Goal: Information Seeking & Learning: Compare options

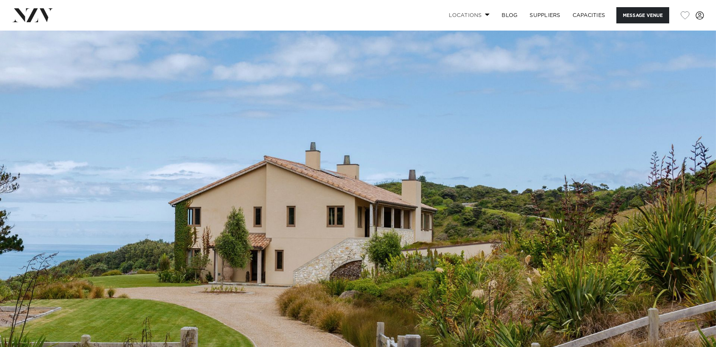
click at [485, 15] on span at bounding box center [487, 14] width 5 height 3
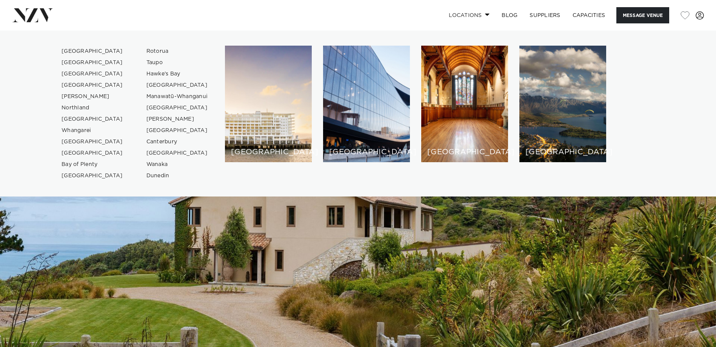
click at [485, 15] on span at bounding box center [487, 14] width 5 height 3
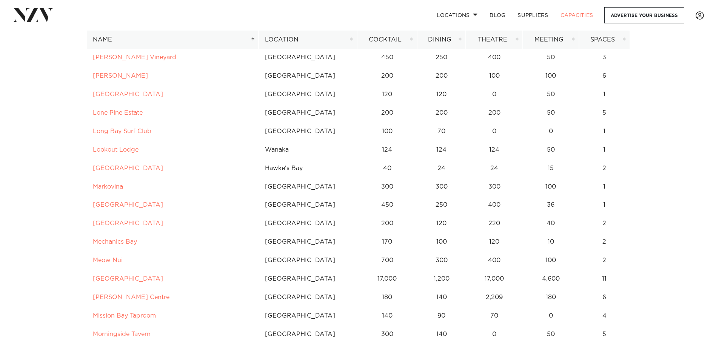
scroll to position [2223, 0]
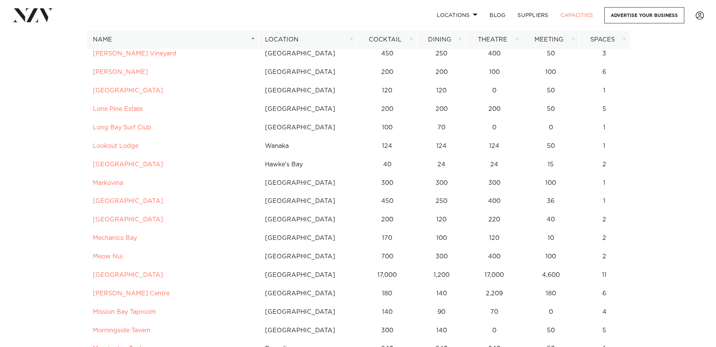
click at [296, 42] on th "Location" at bounding box center [308, 40] width 99 height 18
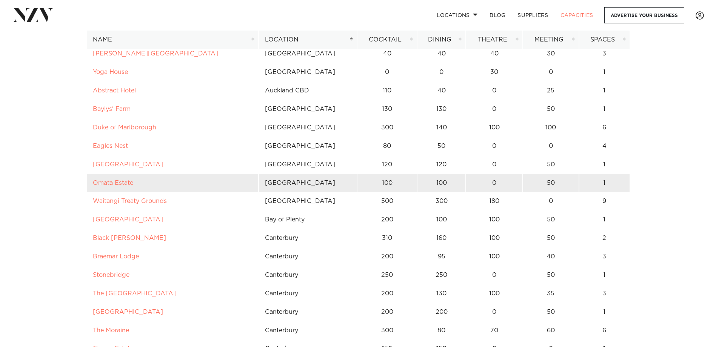
scroll to position [2035, 0]
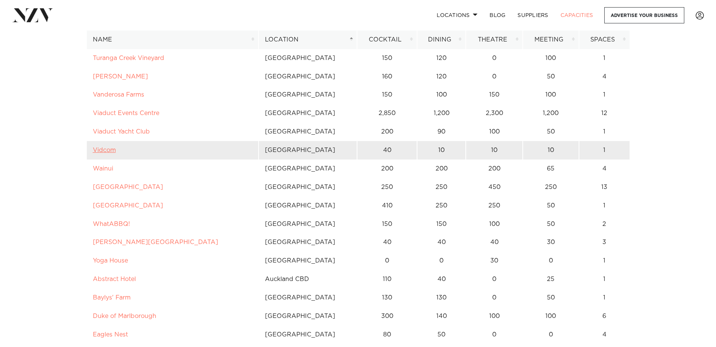
click at [107, 152] on link "Vidcom" at bounding box center [104, 150] width 23 height 6
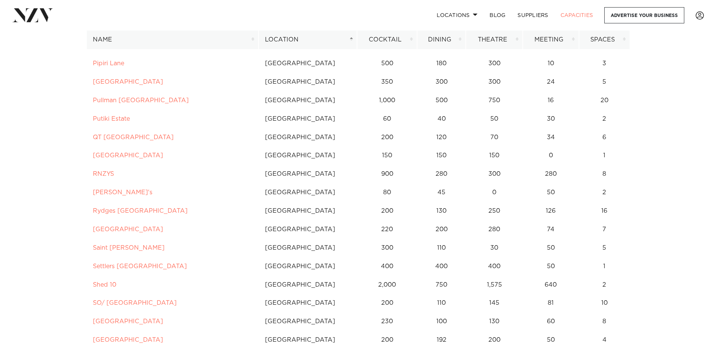
scroll to position [1204, 0]
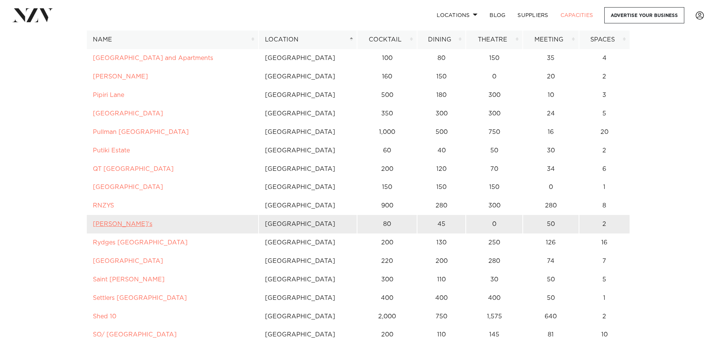
click at [115, 225] on link "Rosanna's" at bounding box center [123, 224] width 60 height 6
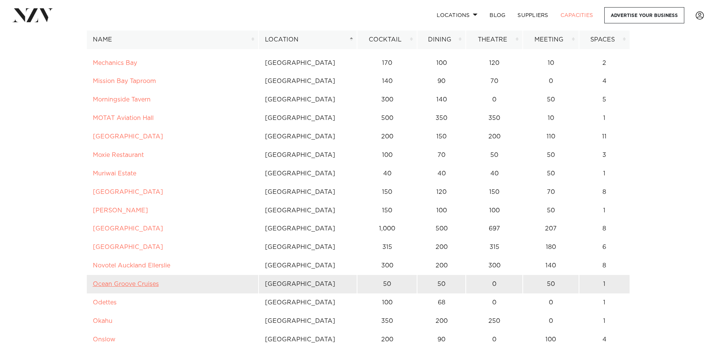
scroll to position [827, 0]
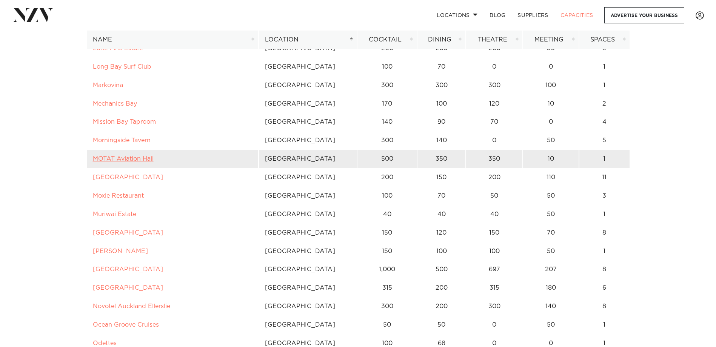
click at [133, 159] on link "MOTAT Aviation Hall" at bounding box center [123, 159] width 61 height 6
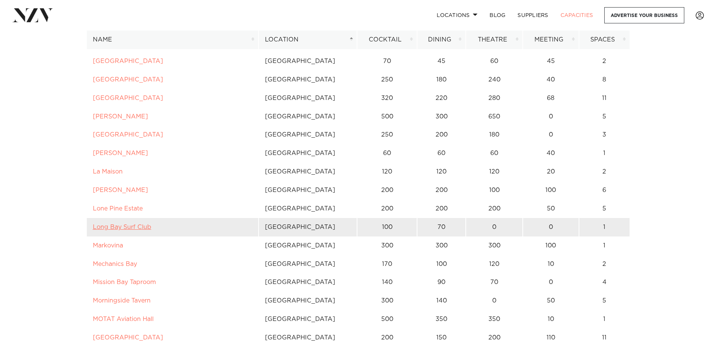
scroll to position [638, 0]
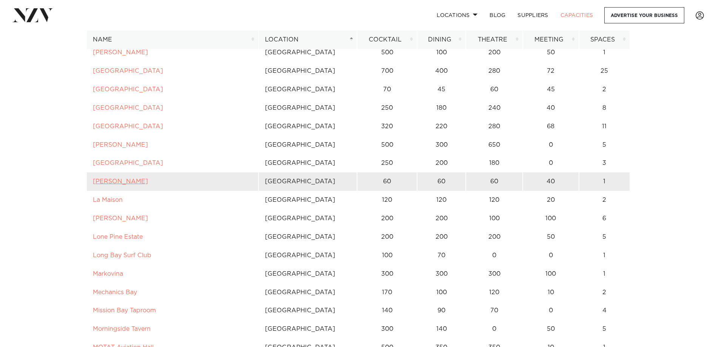
click at [121, 180] on link "Kula Muriwai" at bounding box center [120, 182] width 55 height 6
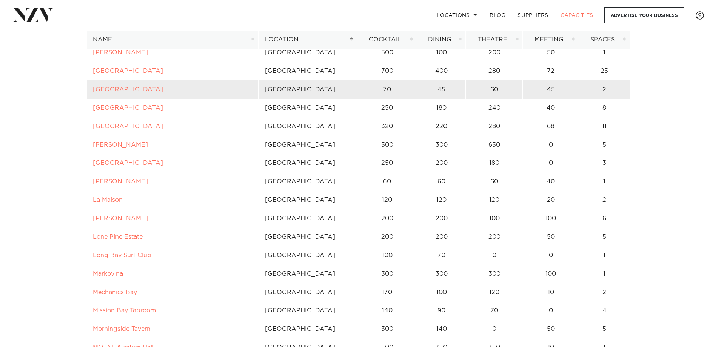
click at [141, 89] on link "[GEOGRAPHIC_DATA]" at bounding box center [128, 89] width 70 height 6
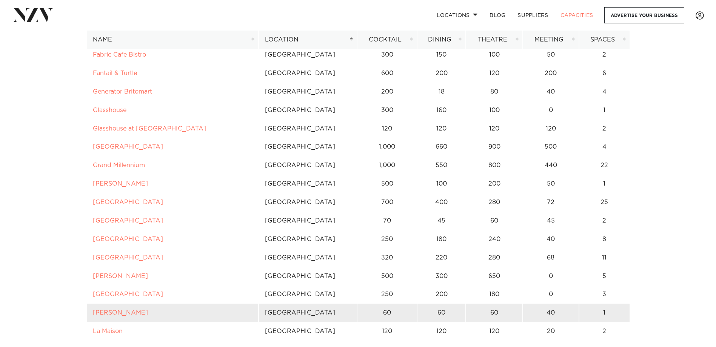
scroll to position [487, 0]
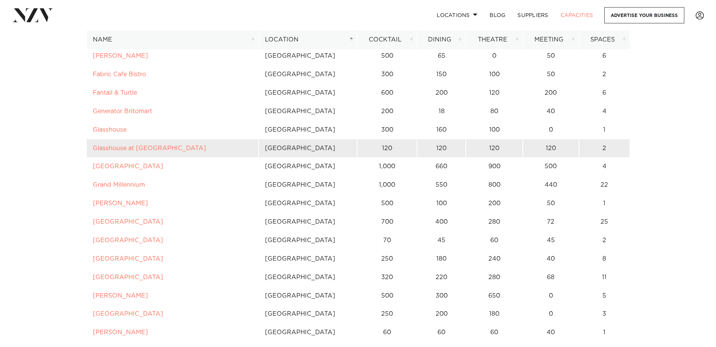
click at [123, 152] on td "Glasshouse at Aotea Farm" at bounding box center [172, 148] width 172 height 18
click at [125, 147] on link "Glasshouse at Aotea Farm" at bounding box center [149, 148] width 113 height 6
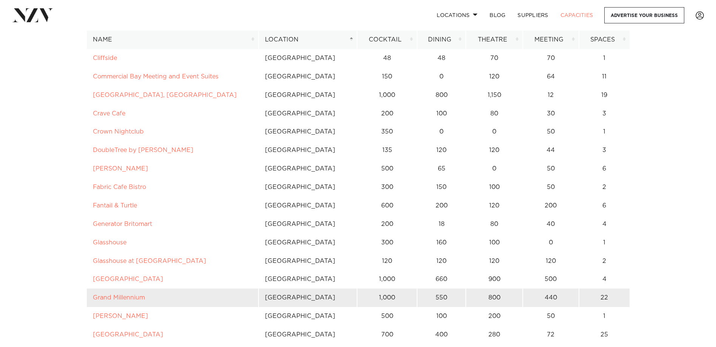
scroll to position [374, 0]
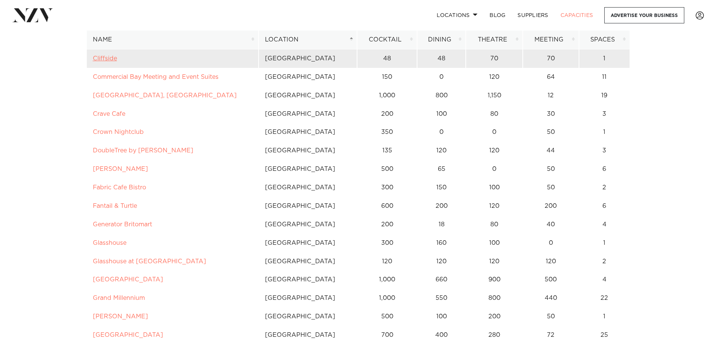
click at [108, 60] on link "Cliffside" at bounding box center [105, 58] width 24 height 6
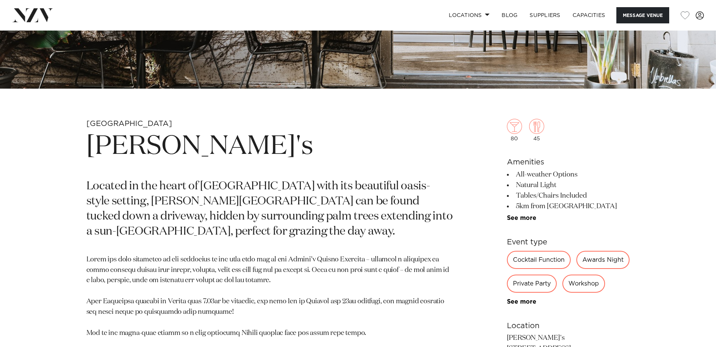
scroll to position [302, 0]
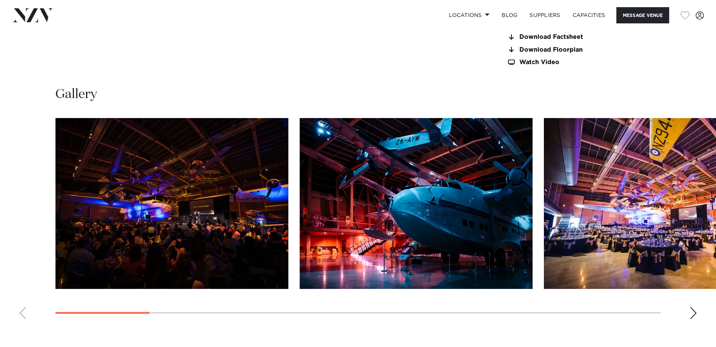
scroll to position [755, 0]
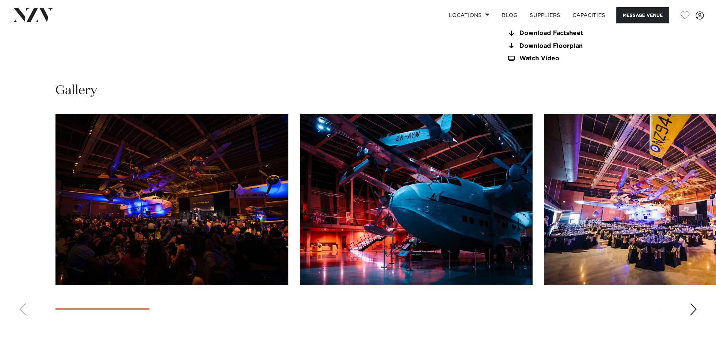
click at [693, 303] on div "Next slide" at bounding box center [694, 309] width 8 height 12
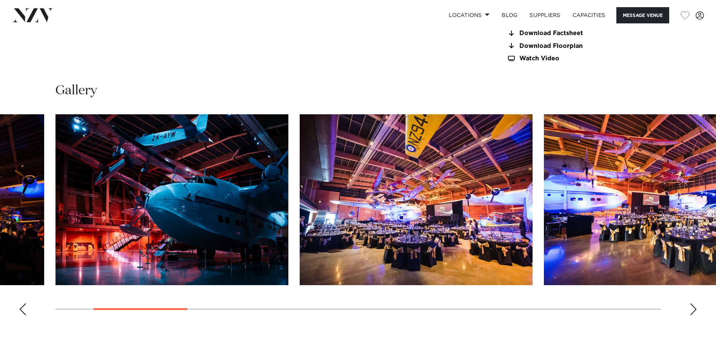
click at [693, 303] on div "Next slide" at bounding box center [694, 309] width 8 height 12
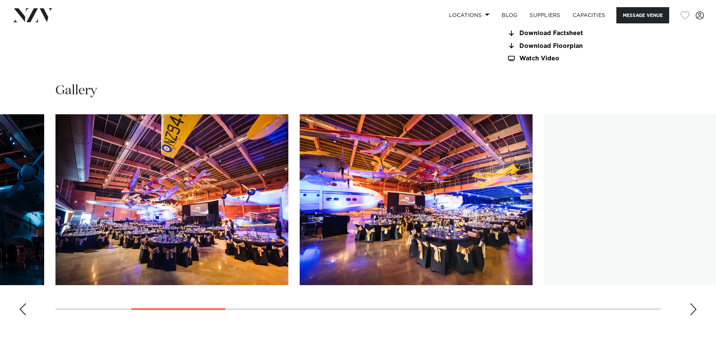
click at [693, 303] on div "Next slide" at bounding box center [694, 309] width 8 height 12
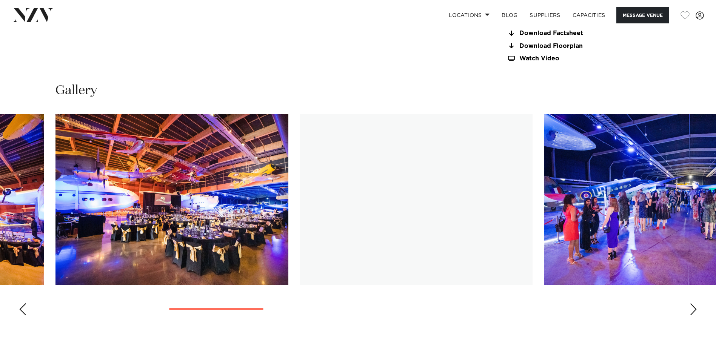
click at [693, 303] on div "Next slide" at bounding box center [694, 309] width 8 height 12
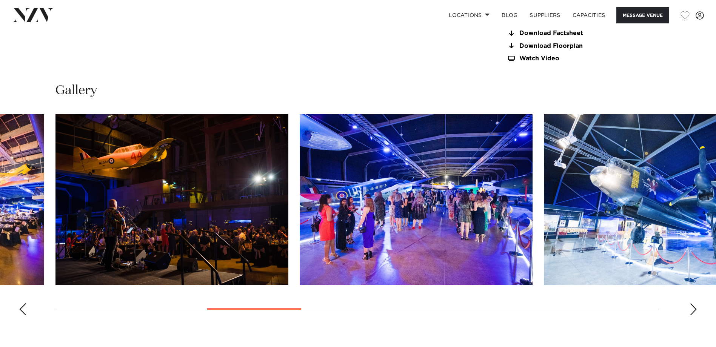
click at [693, 303] on div "Next slide" at bounding box center [694, 309] width 8 height 12
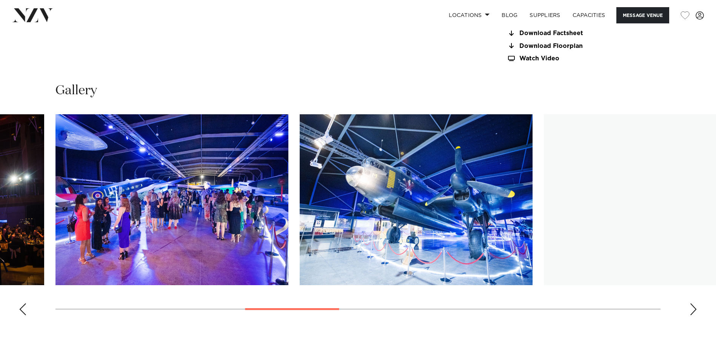
click at [693, 303] on div "Next slide" at bounding box center [694, 309] width 8 height 12
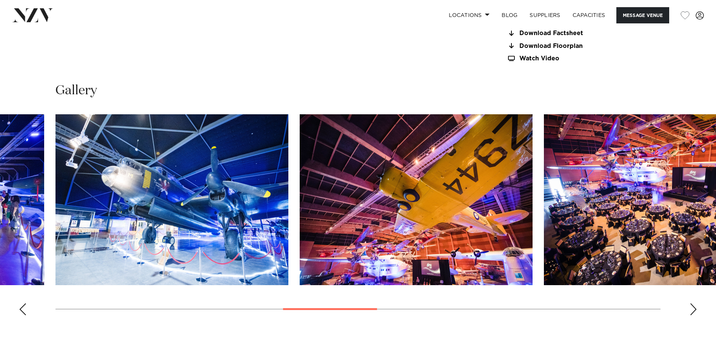
click at [693, 303] on div "Next slide" at bounding box center [694, 309] width 8 height 12
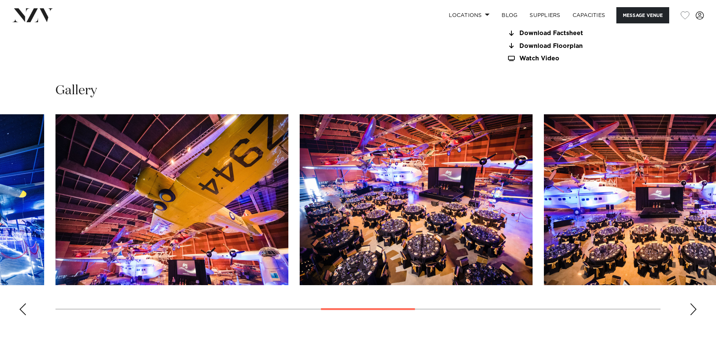
click at [692, 303] on div "Next slide" at bounding box center [694, 309] width 8 height 12
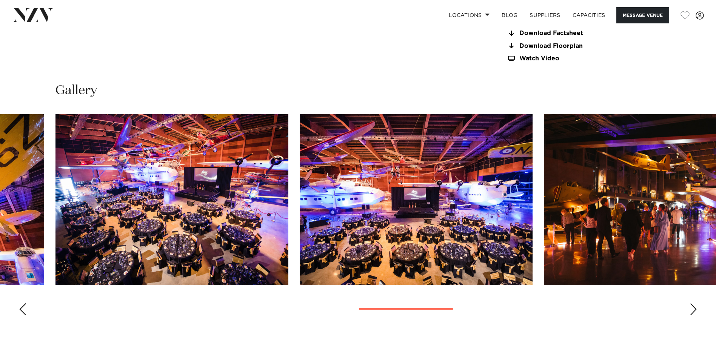
click at [692, 303] on div "Next slide" at bounding box center [694, 309] width 8 height 12
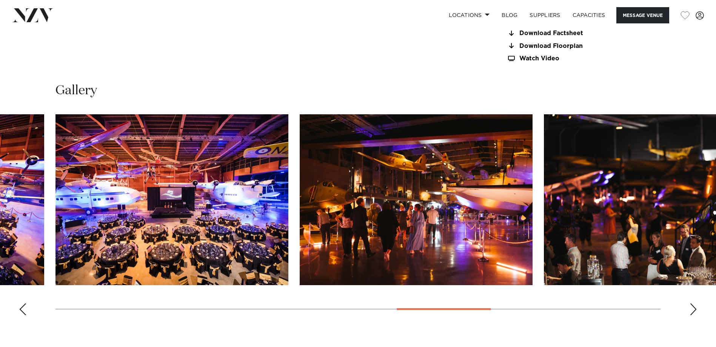
click at [692, 303] on div "Next slide" at bounding box center [694, 309] width 8 height 12
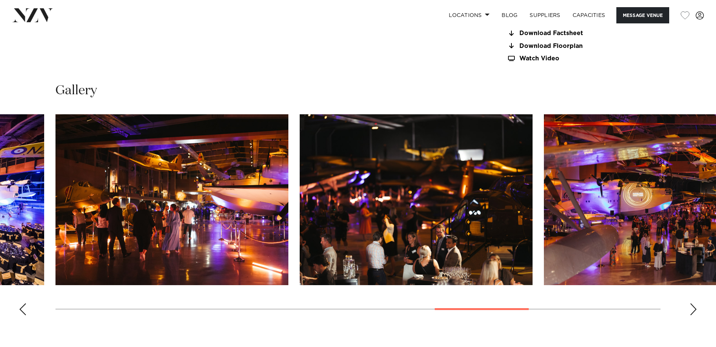
click at [692, 303] on div "Next slide" at bounding box center [694, 309] width 8 height 12
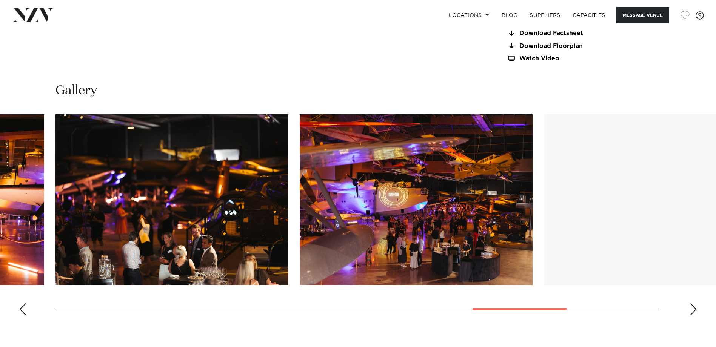
click at [692, 303] on div "Next slide" at bounding box center [694, 309] width 8 height 12
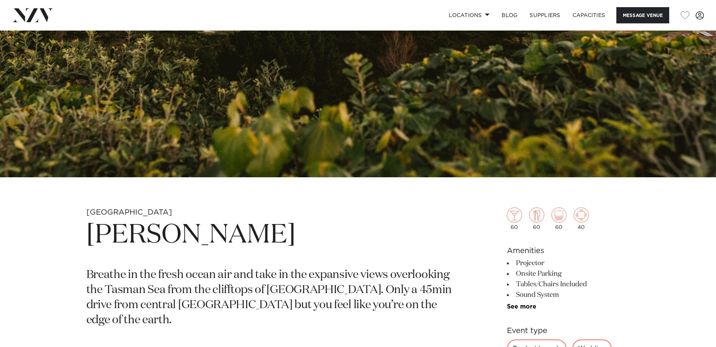
scroll to position [415, 0]
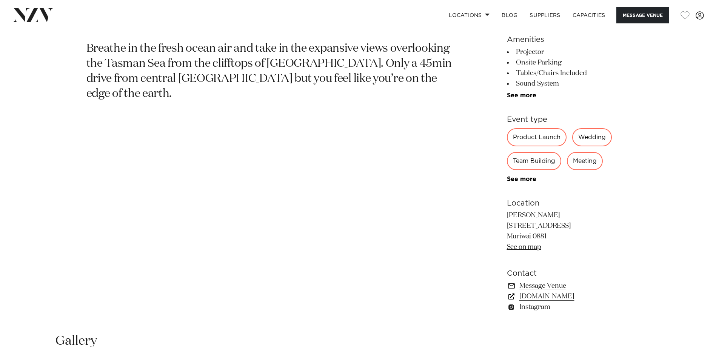
click at [561, 297] on link "[DOMAIN_NAME]" at bounding box center [568, 296] width 123 height 11
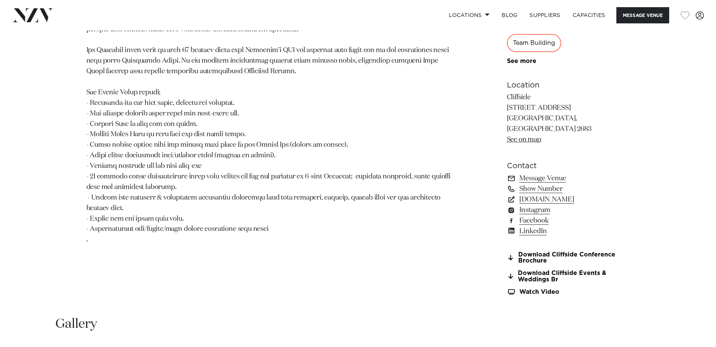
scroll to position [566, 0]
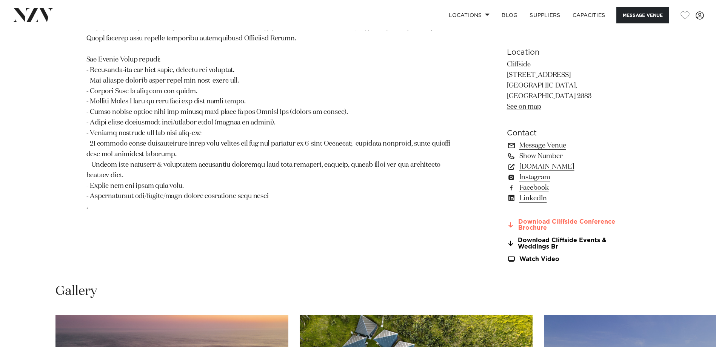
click at [587, 219] on link "Download Cliffside Conference Brochure" at bounding box center [568, 225] width 123 height 13
click at [550, 237] on link "Download Cliffside Events & Weddings Br" at bounding box center [568, 243] width 123 height 13
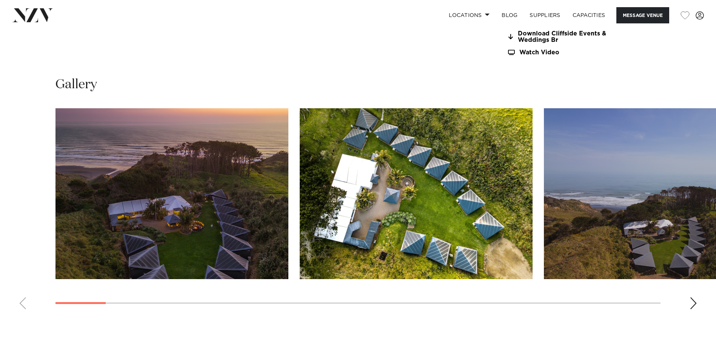
scroll to position [755, 0]
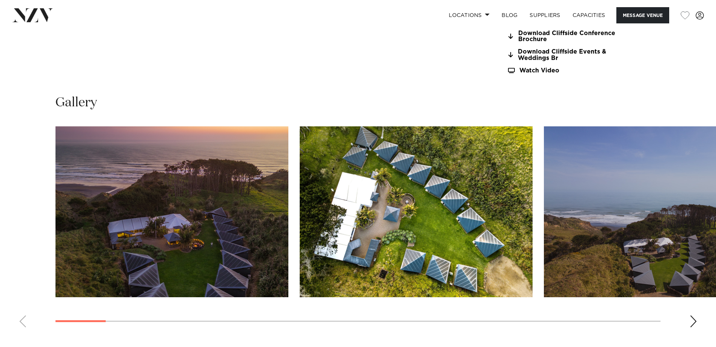
click at [693, 316] on div "Next slide" at bounding box center [694, 322] width 8 height 12
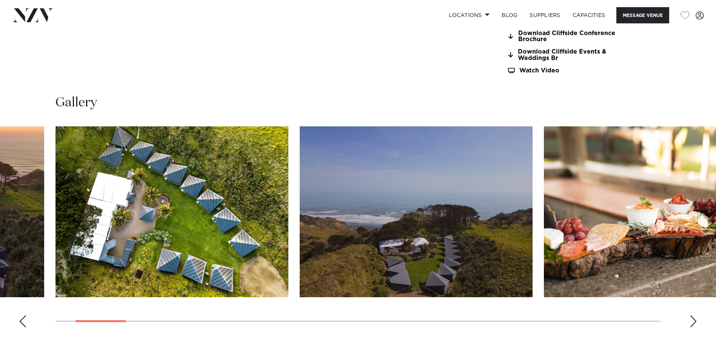
click at [693, 316] on div "Next slide" at bounding box center [694, 322] width 8 height 12
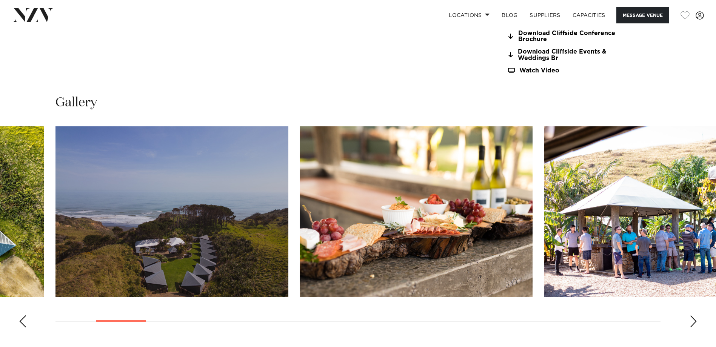
click at [693, 316] on div "Next slide" at bounding box center [694, 322] width 8 height 12
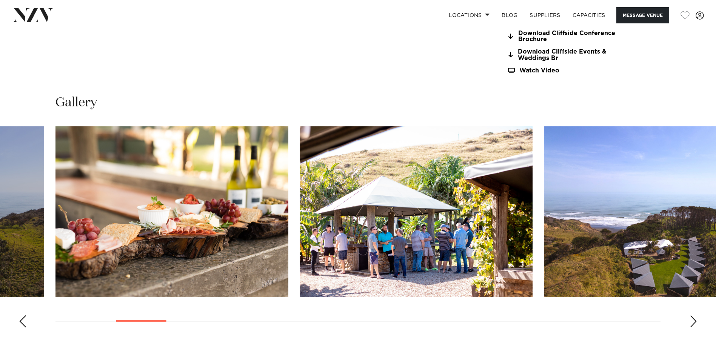
click at [693, 316] on div "Next slide" at bounding box center [694, 322] width 8 height 12
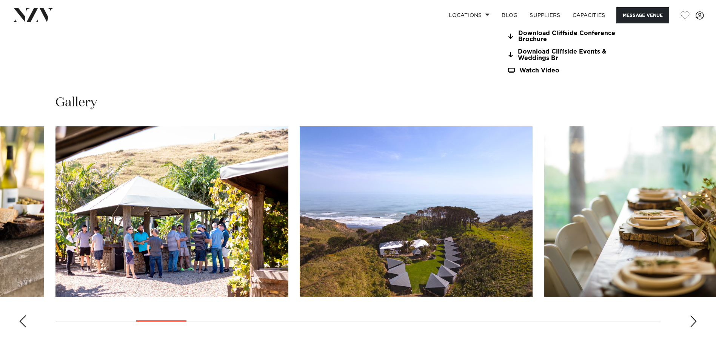
click at [693, 316] on div "Next slide" at bounding box center [694, 322] width 8 height 12
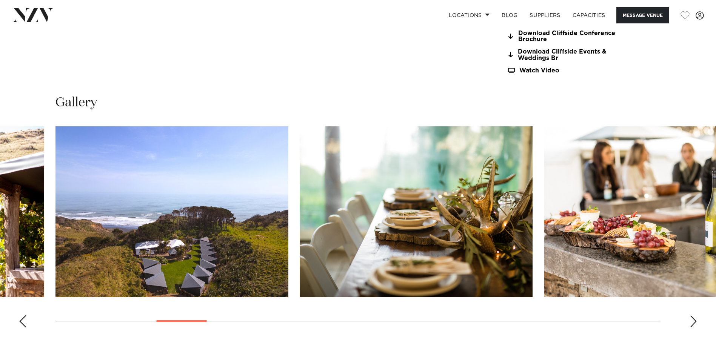
click at [693, 316] on div "Next slide" at bounding box center [694, 322] width 8 height 12
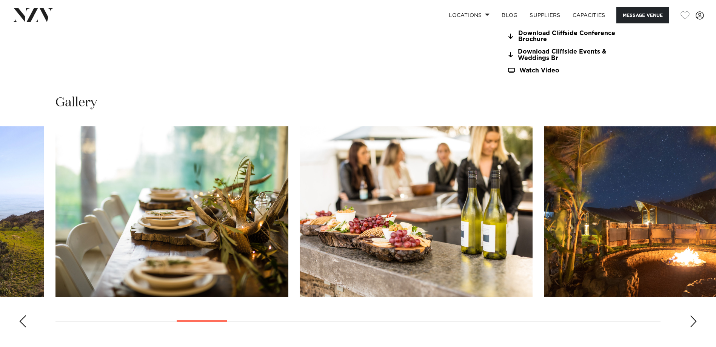
click at [693, 316] on div "Next slide" at bounding box center [694, 322] width 8 height 12
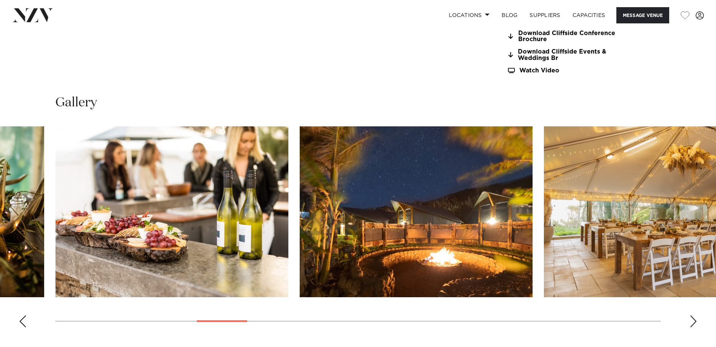
click at [693, 316] on div "Next slide" at bounding box center [694, 322] width 8 height 12
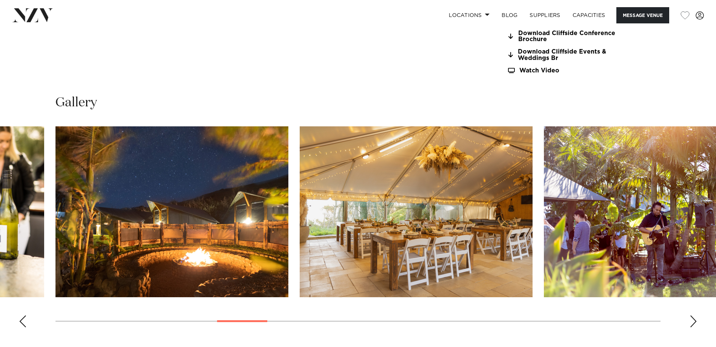
click at [693, 316] on div "Next slide" at bounding box center [694, 322] width 8 height 12
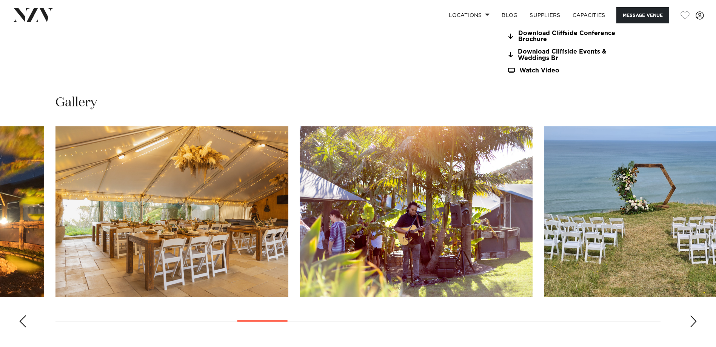
click at [693, 316] on div "Next slide" at bounding box center [694, 322] width 8 height 12
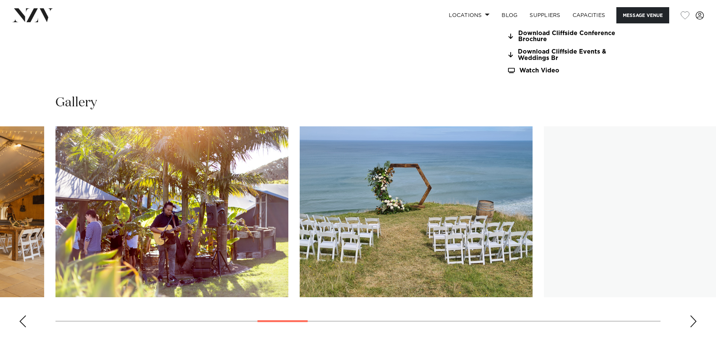
click at [693, 316] on div "Next slide" at bounding box center [694, 322] width 8 height 12
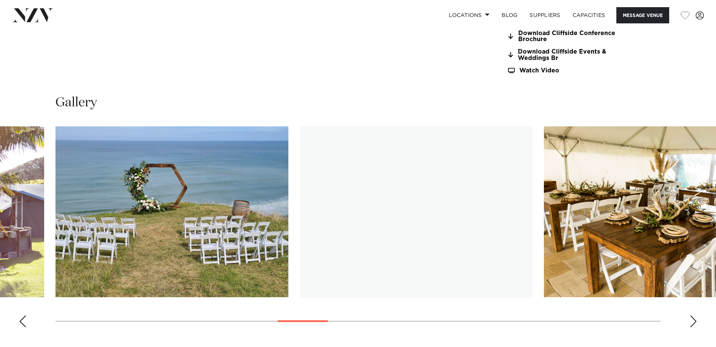
click at [693, 316] on div "Next slide" at bounding box center [694, 322] width 8 height 12
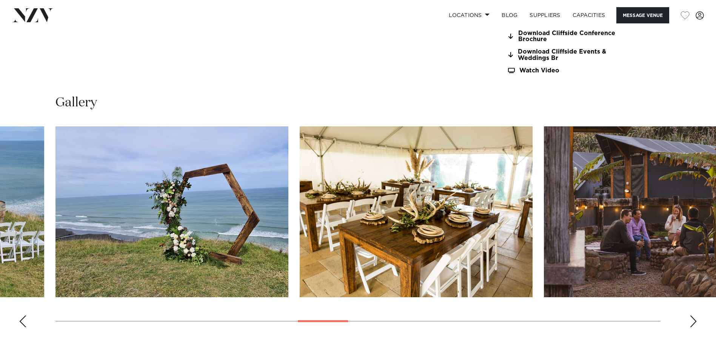
click at [693, 316] on div "Next slide" at bounding box center [694, 322] width 8 height 12
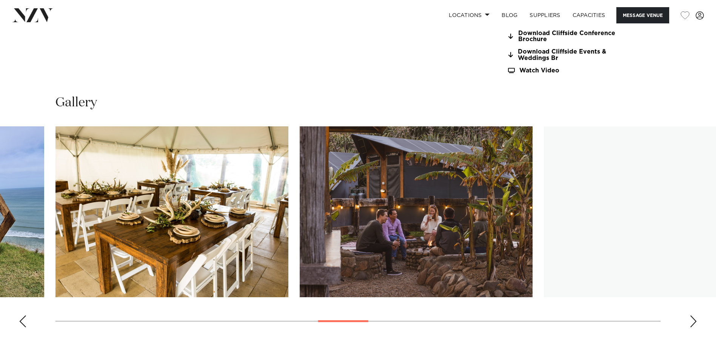
click at [693, 316] on div "Next slide" at bounding box center [694, 322] width 8 height 12
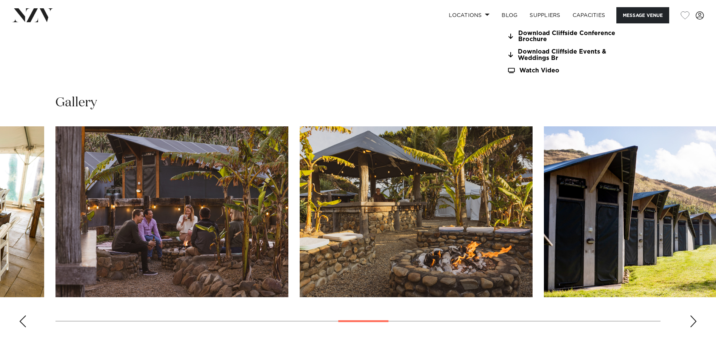
click at [693, 316] on div "Next slide" at bounding box center [694, 322] width 8 height 12
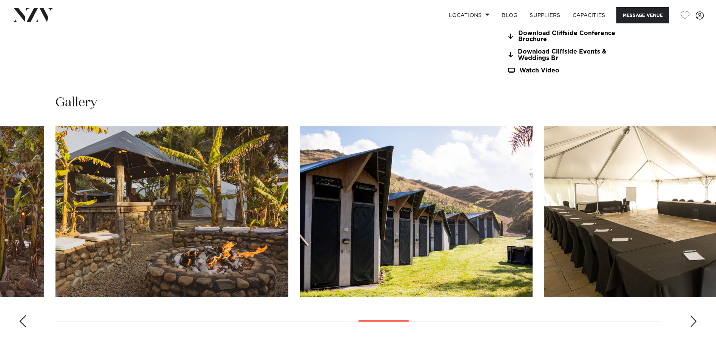
click at [693, 316] on div "Next slide" at bounding box center [694, 322] width 8 height 12
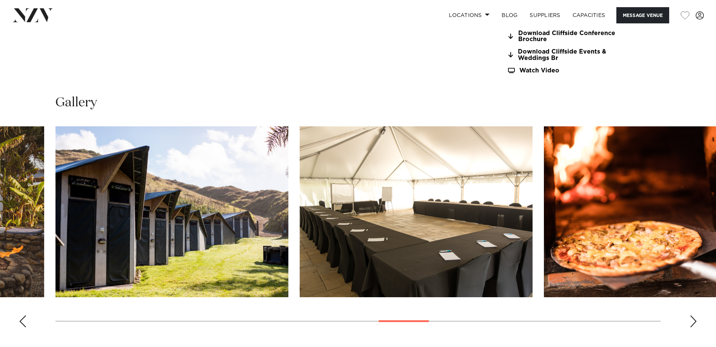
click at [692, 316] on div "Next slide" at bounding box center [694, 322] width 8 height 12
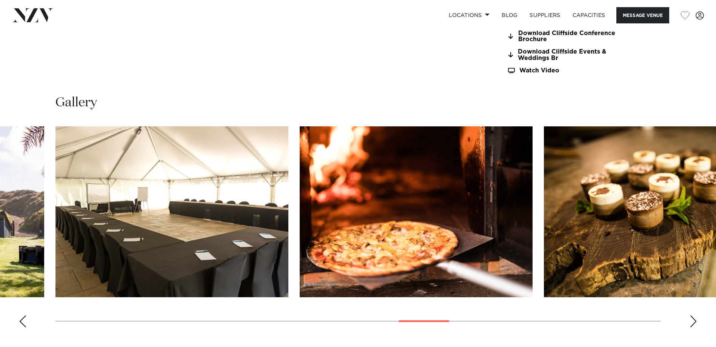
click at [692, 316] on div "Next slide" at bounding box center [694, 322] width 8 height 12
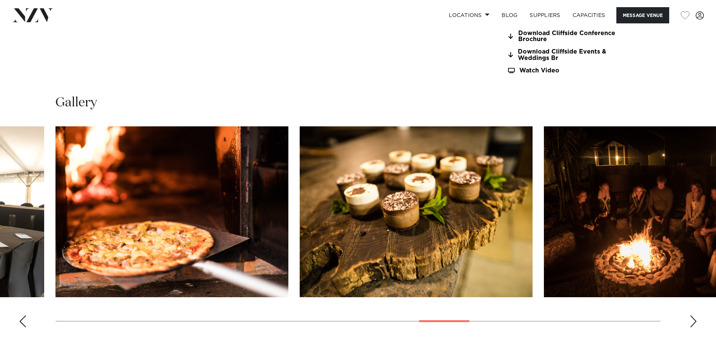
click at [692, 316] on div "Next slide" at bounding box center [694, 322] width 8 height 12
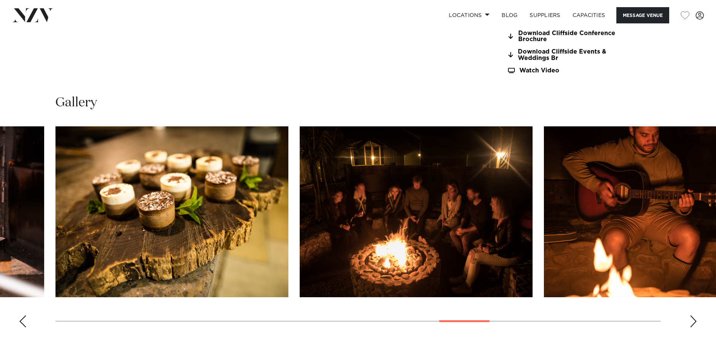
click at [692, 316] on div "Next slide" at bounding box center [694, 322] width 8 height 12
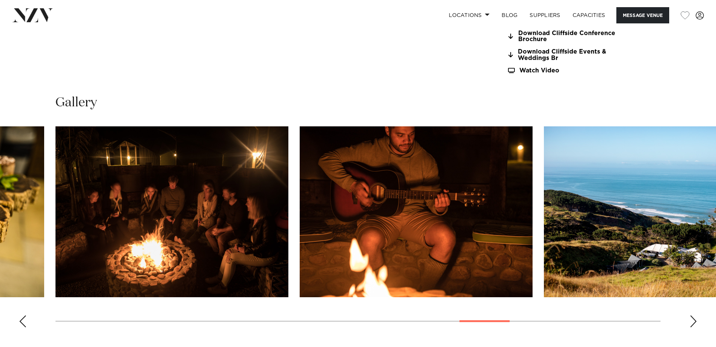
click at [692, 316] on div "Next slide" at bounding box center [694, 322] width 8 height 12
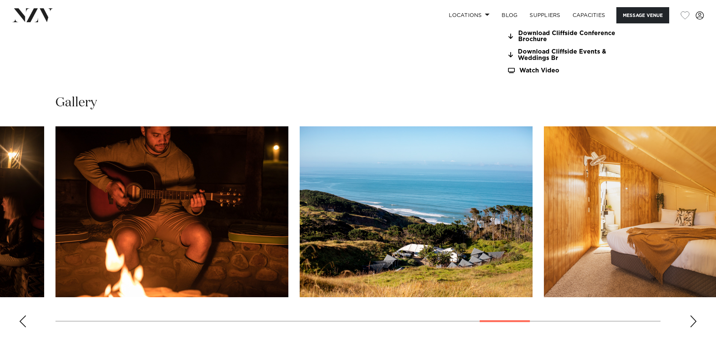
click at [692, 316] on div "Next slide" at bounding box center [694, 322] width 8 height 12
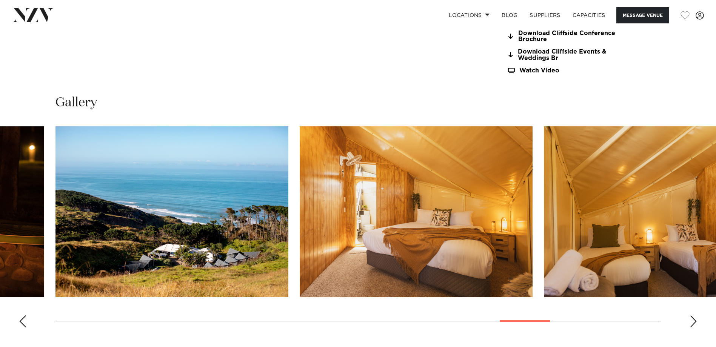
click at [692, 316] on div "Next slide" at bounding box center [694, 322] width 8 height 12
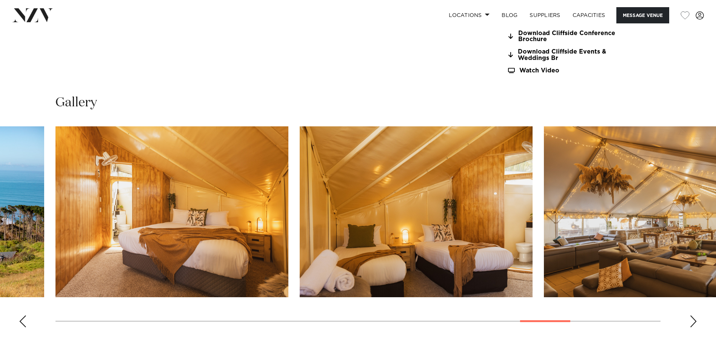
click at [692, 316] on div "Next slide" at bounding box center [694, 322] width 8 height 12
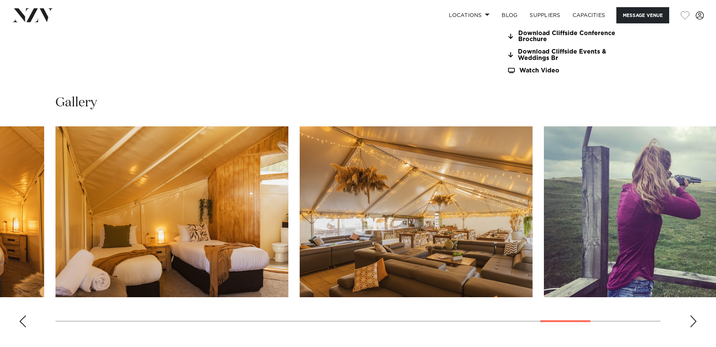
click at [693, 316] on div "Next slide" at bounding box center [694, 322] width 8 height 12
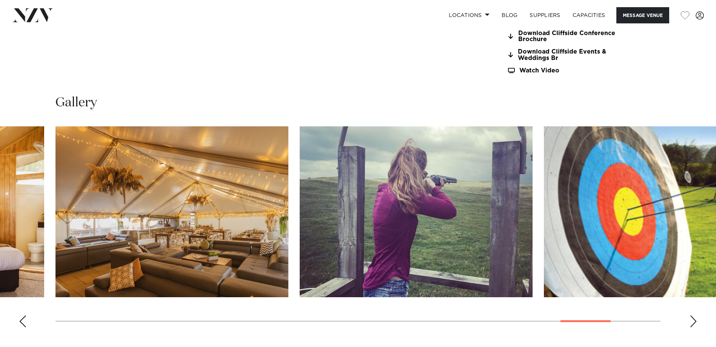
click at [693, 316] on div "Next slide" at bounding box center [694, 322] width 8 height 12
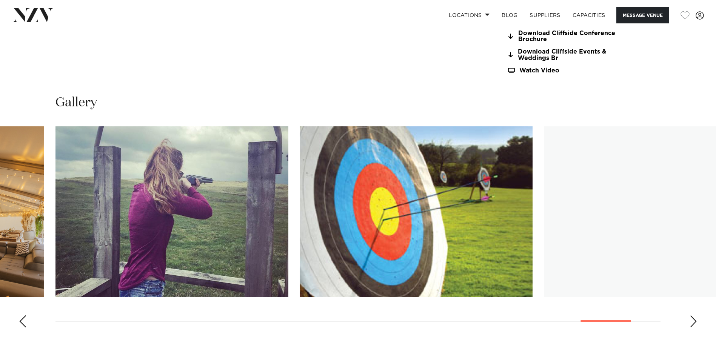
click at [693, 316] on div "Next slide" at bounding box center [694, 322] width 8 height 12
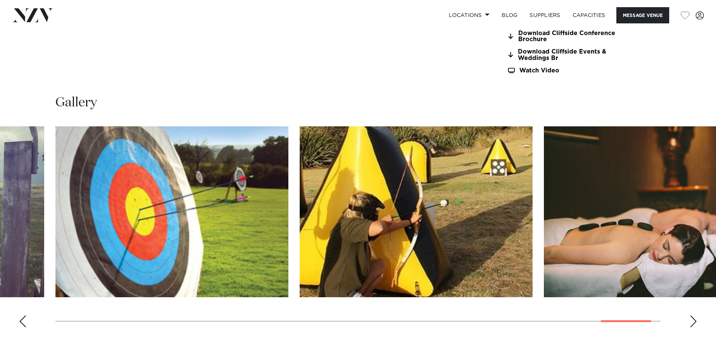
click at [693, 316] on div "Next slide" at bounding box center [694, 322] width 8 height 12
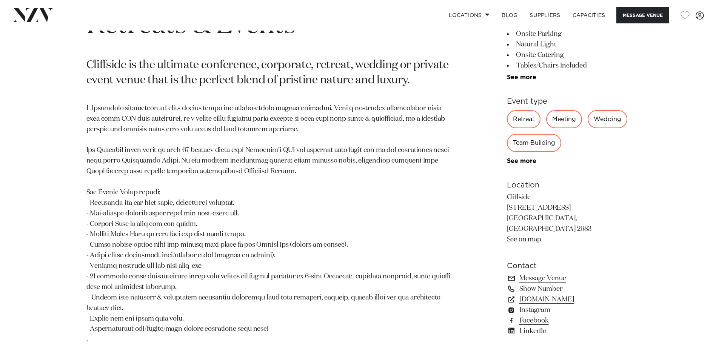
scroll to position [302, 0]
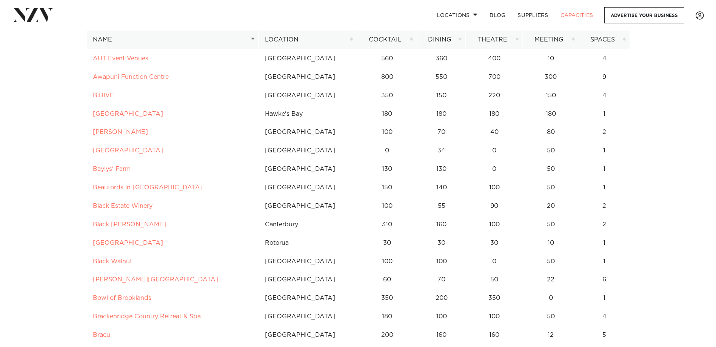
click at [291, 40] on th "Location" at bounding box center [308, 40] width 99 height 18
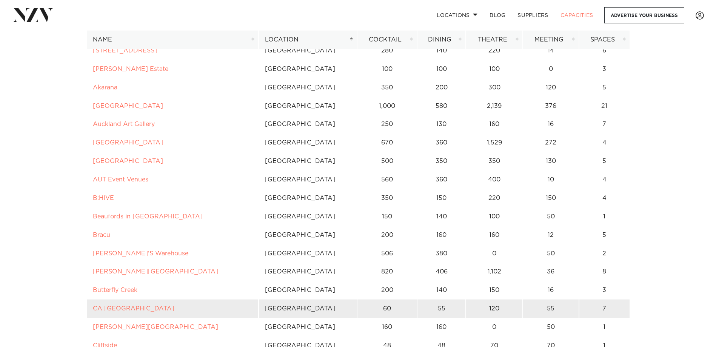
scroll to position [72, 0]
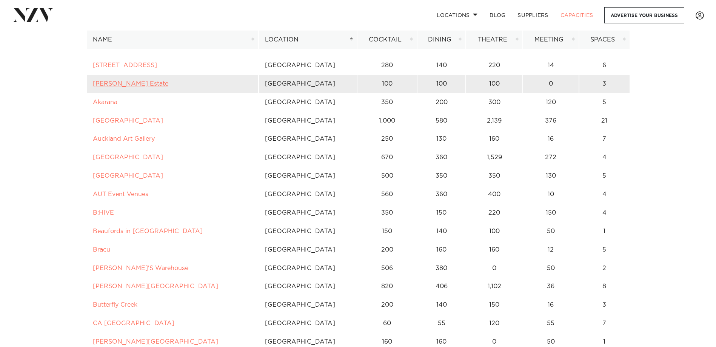
click at [119, 84] on link "[PERSON_NAME] Estate" at bounding box center [130, 84] width 75 height 6
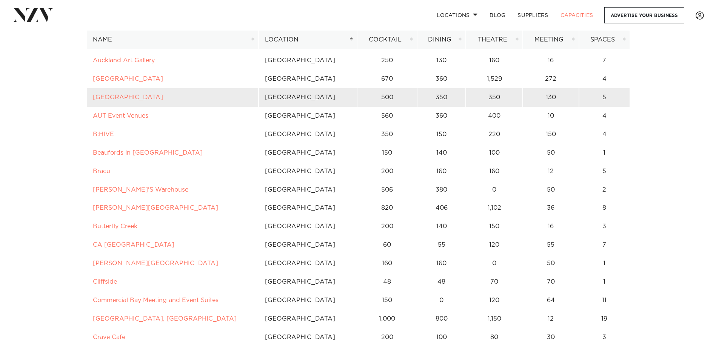
scroll to position [151, 0]
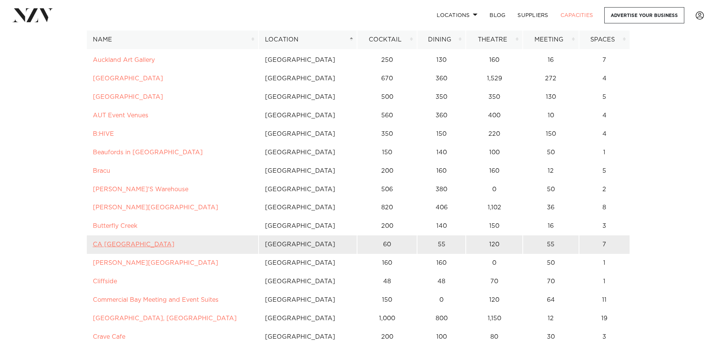
click at [162, 245] on link "CA [GEOGRAPHIC_DATA]" at bounding box center [134, 245] width 82 height 6
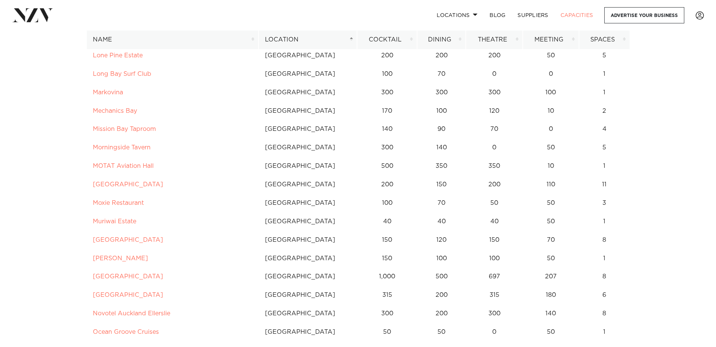
scroll to position [830, 0]
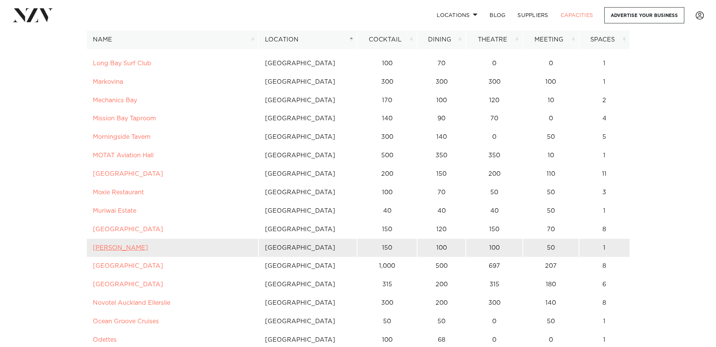
click at [112, 251] on link "Norma Taps" at bounding box center [120, 248] width 55 height 6
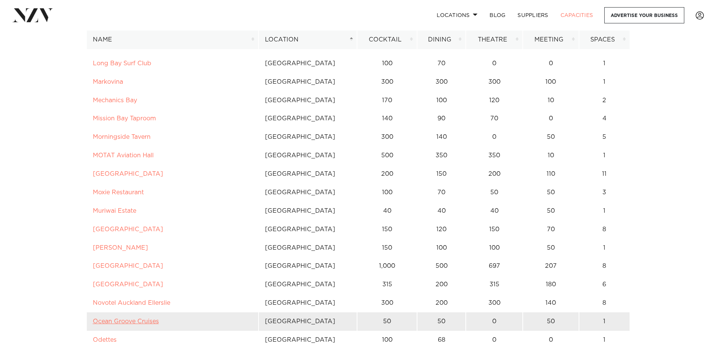
click at [138, 324] on link "Ocean Groove Cruises" at bounding box center [126, 322] width 66 height 6
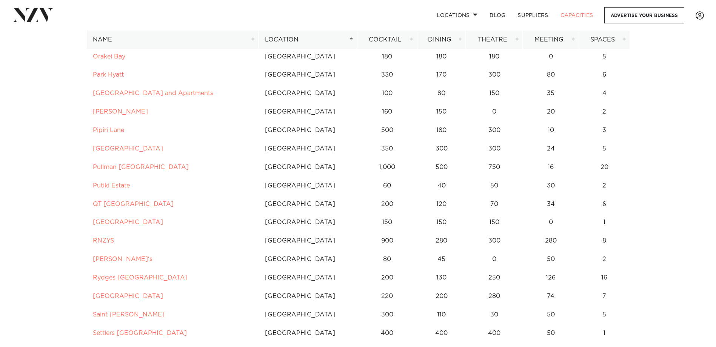
scroll to position [1170, 0]
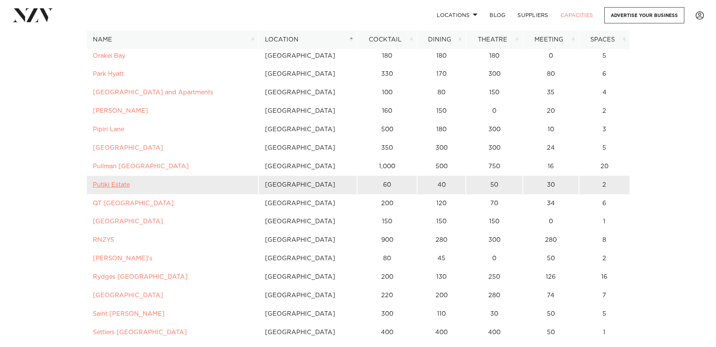
click at [116, 188] on link "Putiki Estate" at bounding box center [111, 185] width 37 height 6
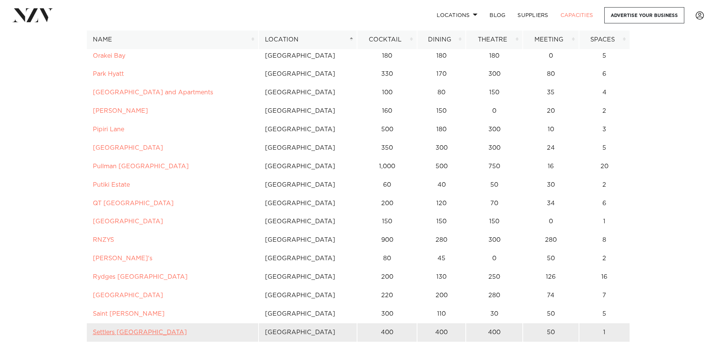
click at [142, 335] on link "Settlers Country Manor" at bounding box center [140, 332] width 94 height 6
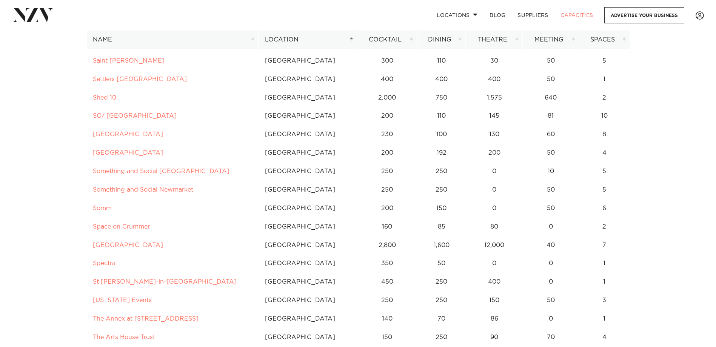
scroll to position [1434, 0]
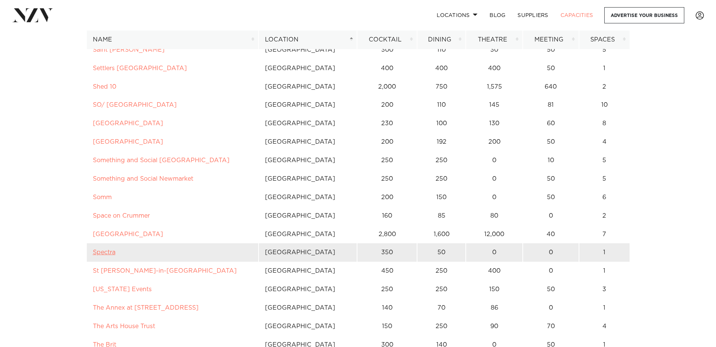
click at [104, 251] on link "Spectra" at bounding box center [104, 252] width 23 height 6
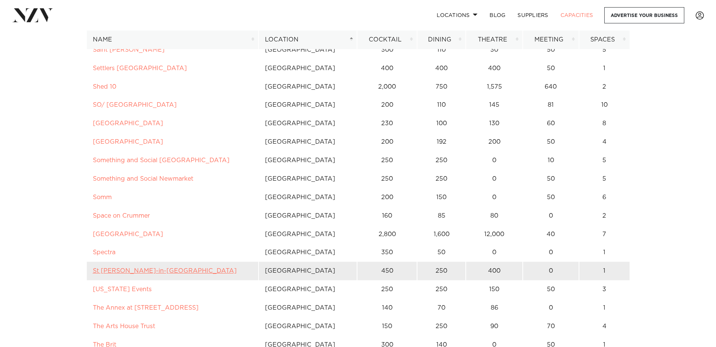
click at [111, 269] on link "St Matthew-in-the-City" at bounding box center [165, 271] width 144 height 6
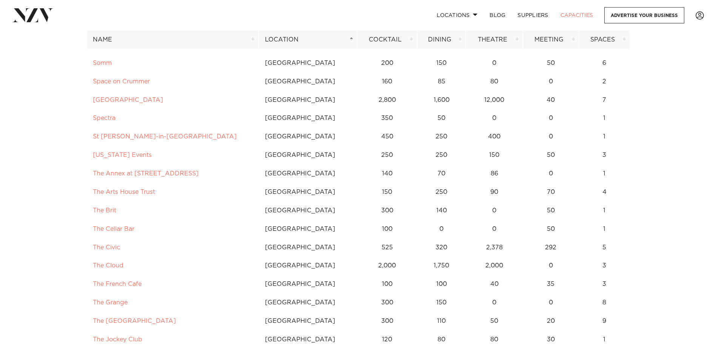
scroll to position [1585, 0]
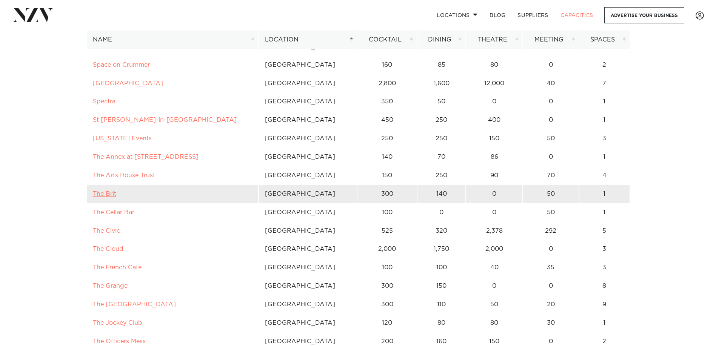
click at [106, 195] on link "The Brit" at bounding box center [104, 194] width 23 height 6
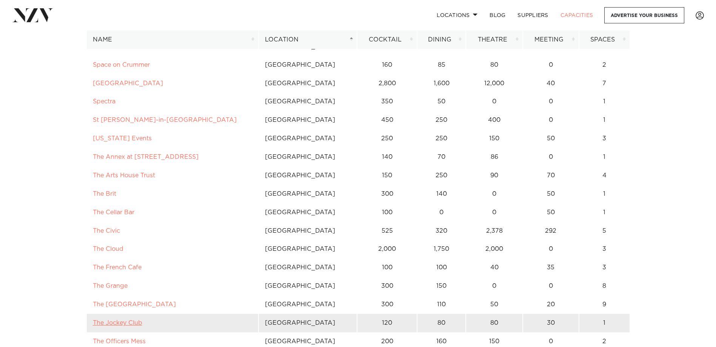
click at [115, 321] on link "The Jockey Club" at bounding box center [117, 323] width 49 height 6
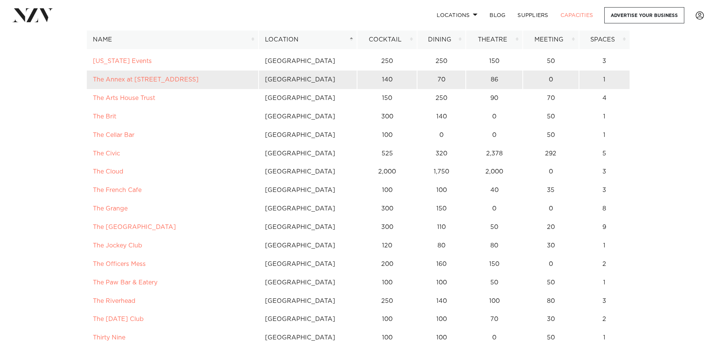
scroll to position [1698, 0]
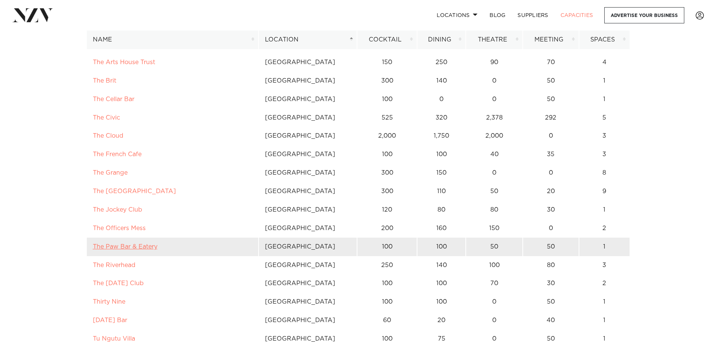
click at [120, 248] on link "The Paw Bar & Eatery" at bounding box center [125, 247] width 65 height 6
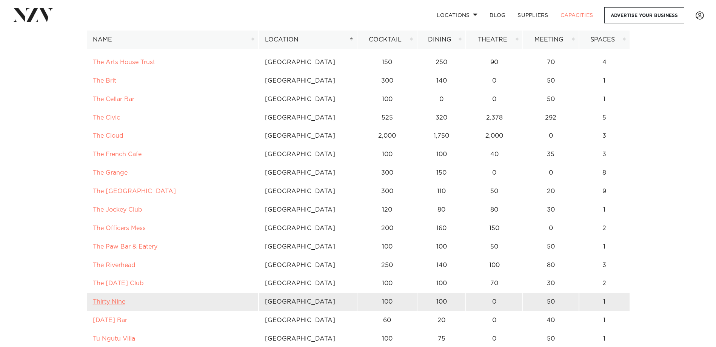
click at [111, 301] on link "Thirty Nine" at bounding box center [109, 302] width 32 height 6
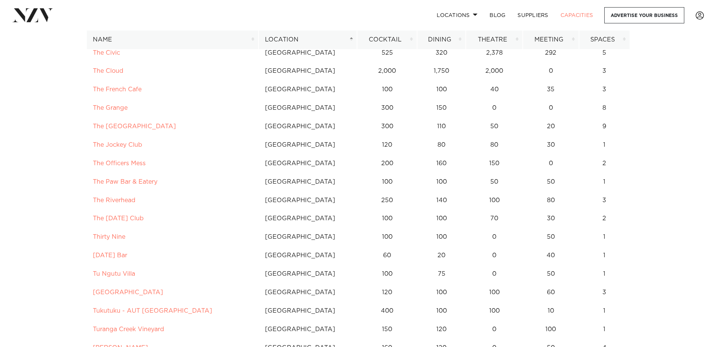
scroll to position [1812, 0]
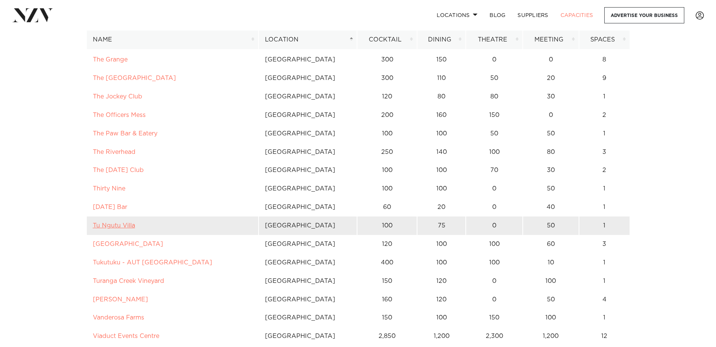
click at [113, 226] on link "Tu Ngutu Villa" at bounding box center [114, 226] width 42 height 6
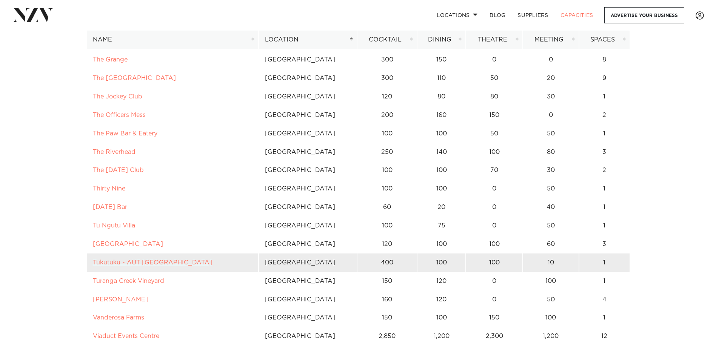
click at [142, 262] on link "Tukutuku - AUT North Shore" at bounding box center [152, 263] width 119 height 6
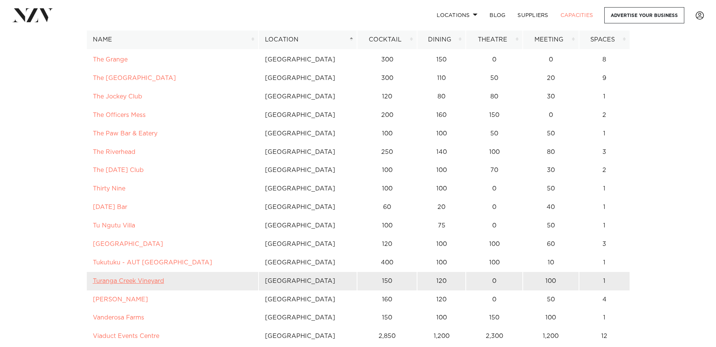
click at [138, 280] on link "Turanga Creek Vineyard" at bounding box center [128, 281] width 71 height 6
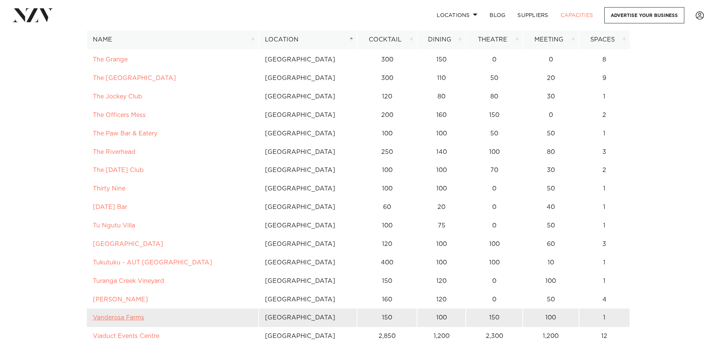
click at [105, 316] on link "Vanderosa Farms" at bounding box center [118, 318] width 51 height 6
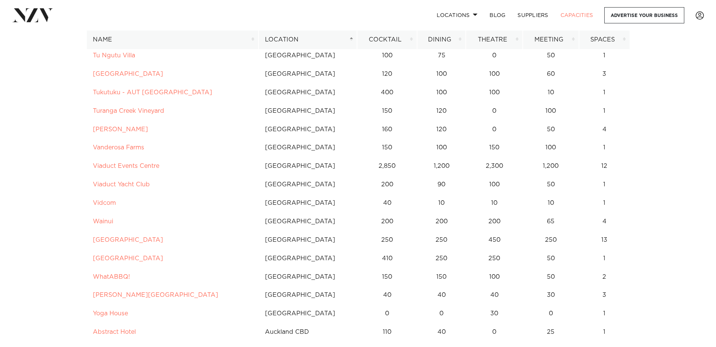
scroll to position [2000, 0]
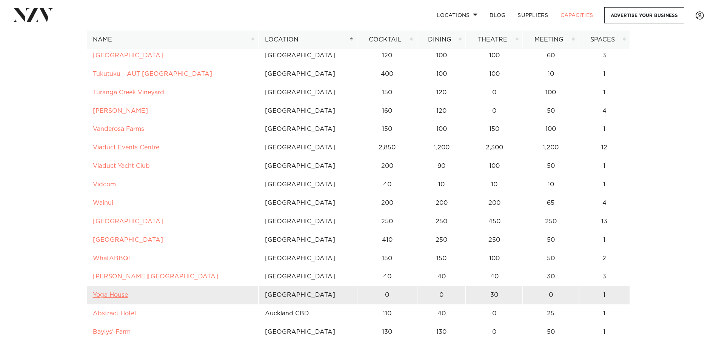
click at [112, 293] on link "Yoga House" at bounding box center [110, 295] width 35 height 6
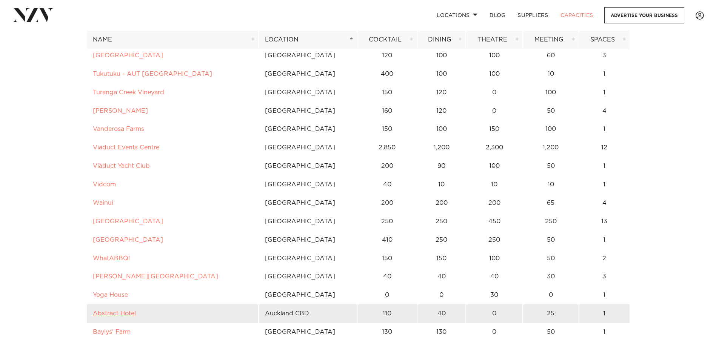
click at [129, 316] on link "Abstract Hotel" at bounding box center [114, 314] width 43 height 6
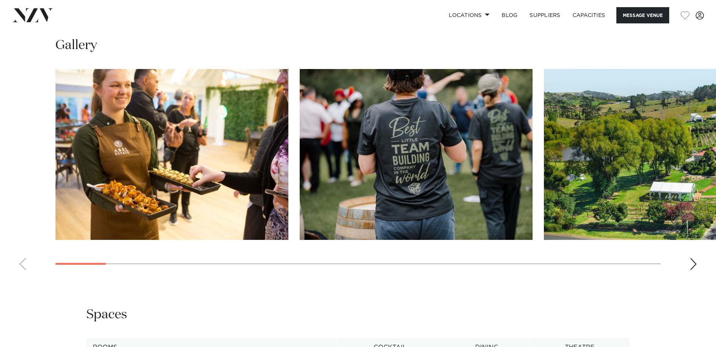
scroll to position [755, 0]
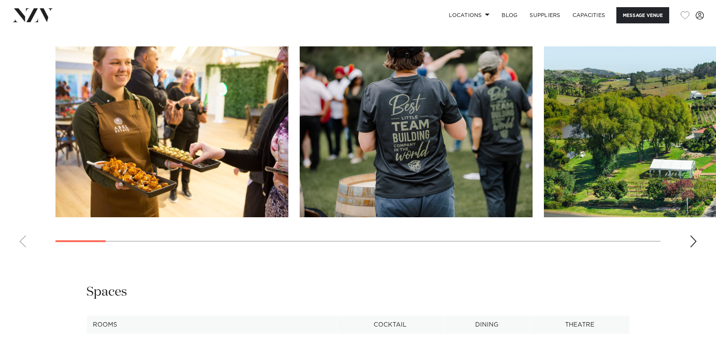
click at [694, 240] on div "Next slide" at bounding box center [694, 242] width 8 height 12
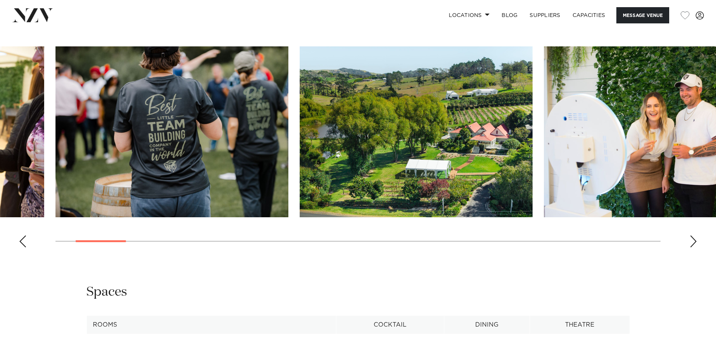
click at [694, 240] on div "Next slide" at bounding box center [694, 242] width 8 height 12
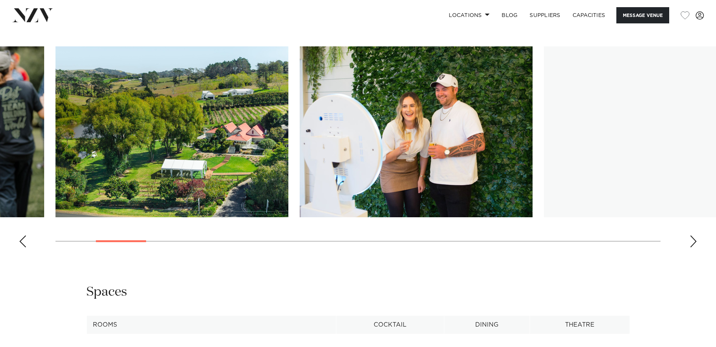
click at [694, 240] on div "Next slide" at bounding box center [694, 242] width 8 height 12
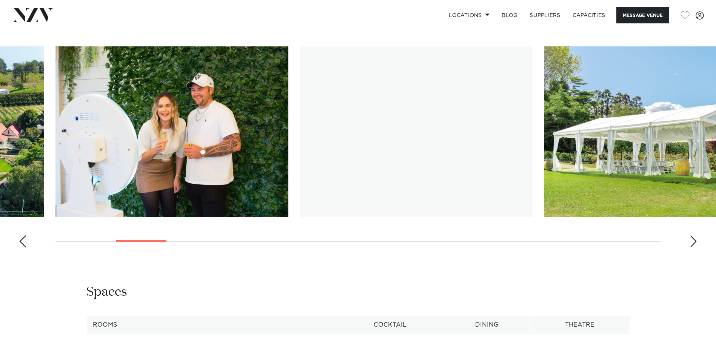
click at [694, 240] on div "Next slide" at bounding box center [694, 242] width 8 height 12
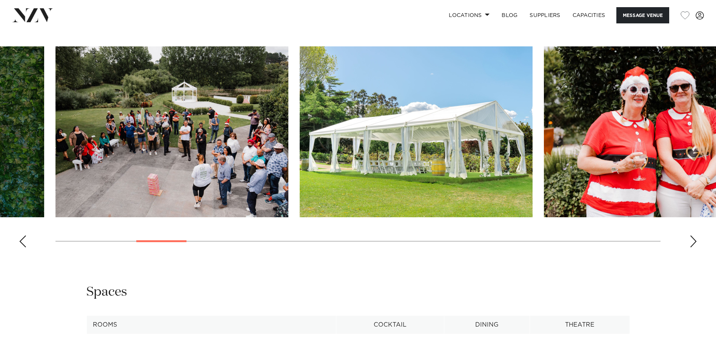
click at [694, 240] on div "Next slide" at bounding box center [694, 242] width 8 height 12
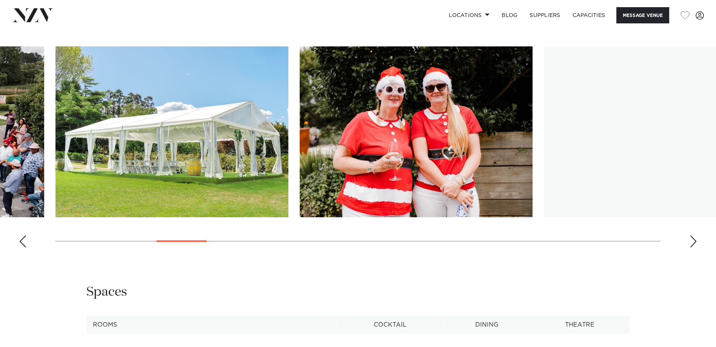
click at [694, 240] on div "Next slide" at bounding box center [694, 242] width 8 height 12
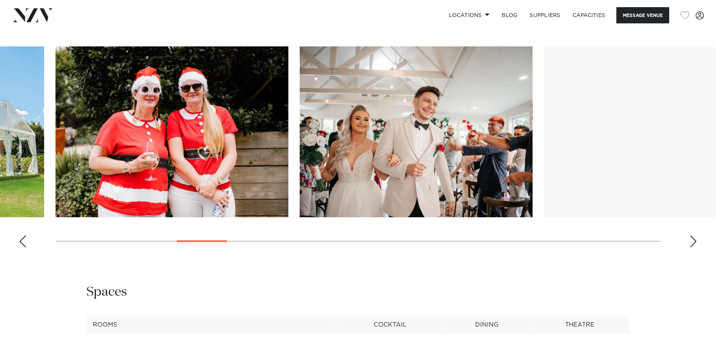
click at [694, 240] on div "Next slide" at bounding box center [694, 242] width 8 height 12
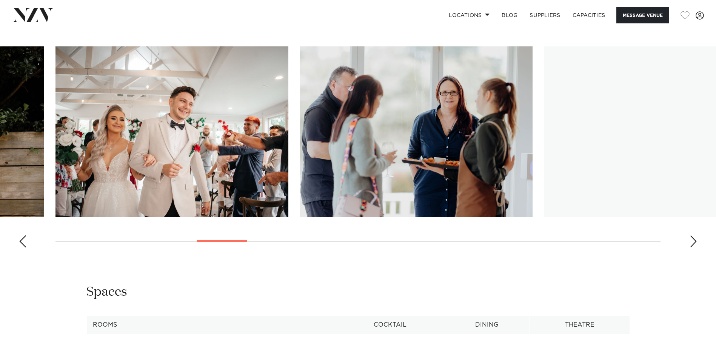
click at [694, 240] on div "Next slide" at bounding box center [694, 242] width 8 height 12
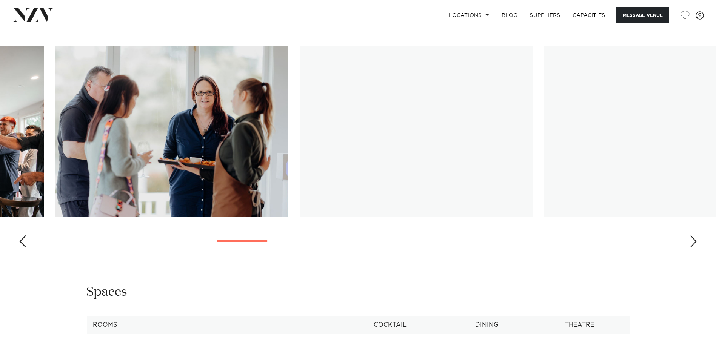
click at [694, 240] on div "Next slide" at bounding box center [694, 242] width 8 height 12
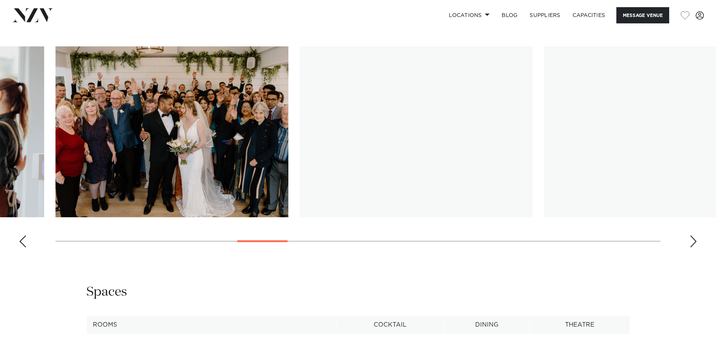
click at [694, 240] on div "Next slide" at bounding box center [694, 242] width 8 height 12
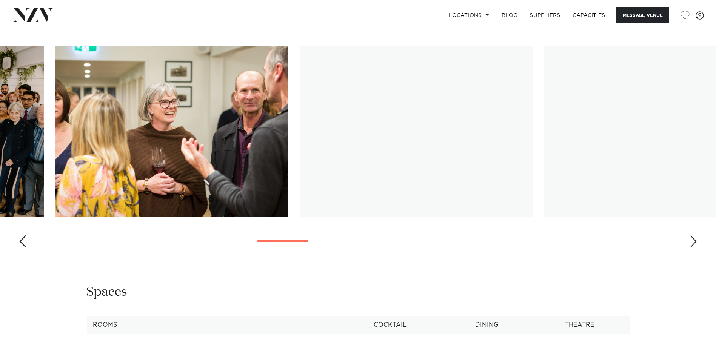
click at [694, 240] on div "Next slide" at bounding box center [694, 242] width 8 height 12
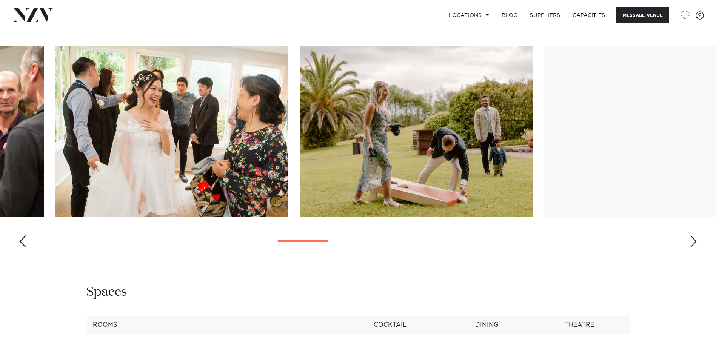
click at [694, 240] on div "Next slide" at bounding box center [694, 242] width 8 height 12
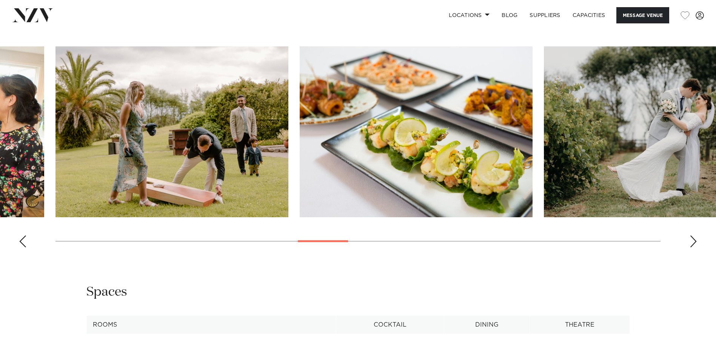
click at [694, 240] on div "Next slide" at bounding box center [694, 242] width 8 height 12
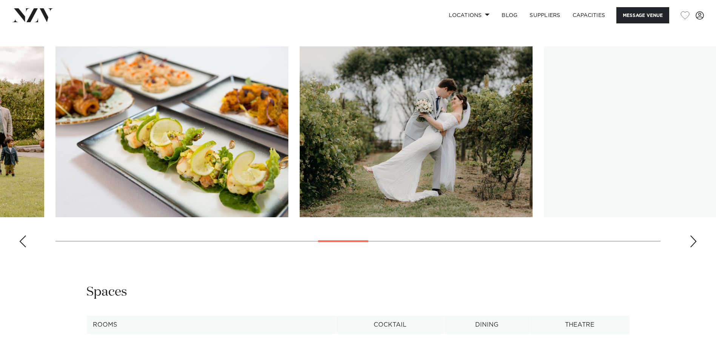
click at [694, 240] on div "Next slide" at bounding box center [694, 242] width 8 height 12
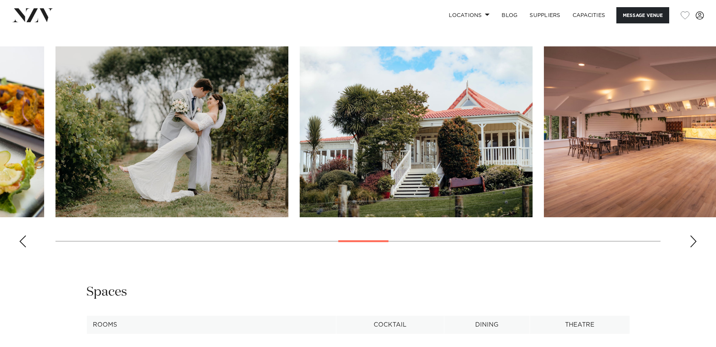
click at [694, 240] on div "Next slide" at bounding box center [694, 242] width 8 height 12
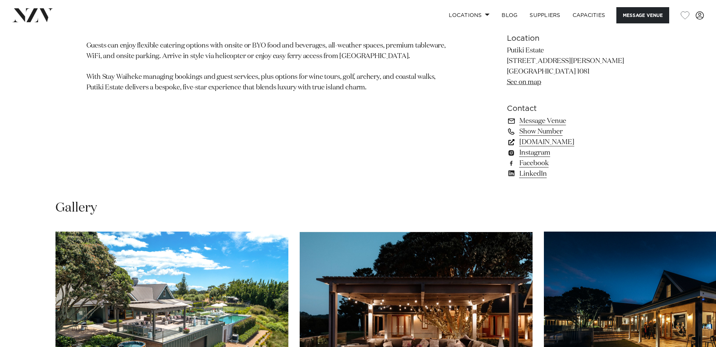
scroll to position [566, 0]
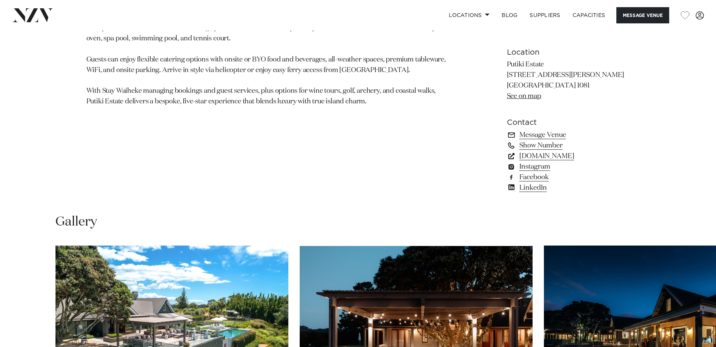
click at [565, 156] on link "putikiestate.co.nz" at bounding box center [568, 156] width 123 height 11
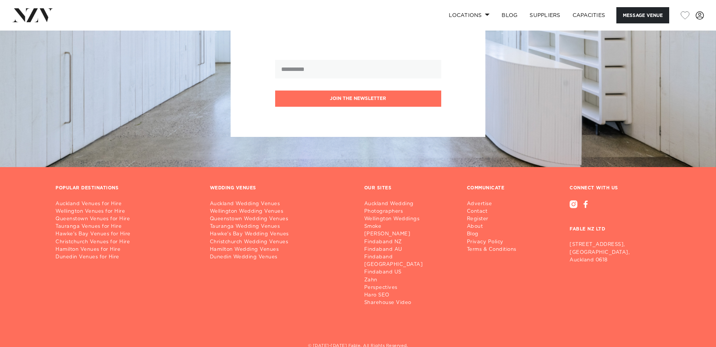
scroll to position [1804, 0]
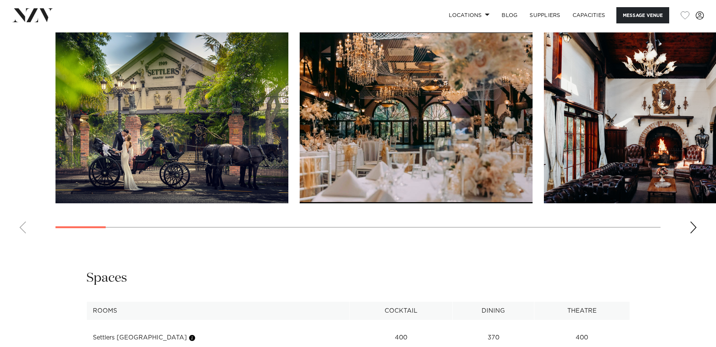
scroll to position [830, 0]
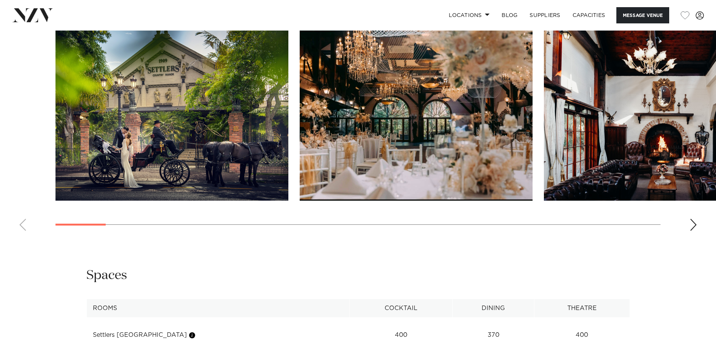
click at [691, 225] on div "Next slide" at bounding box center [694, 225] width 8 height 12
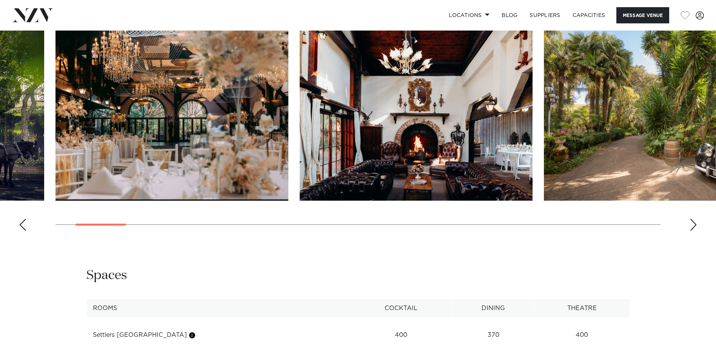
click at [691, 225] on div "Next slide" at bounding box center [694, 225] width 8 height 12
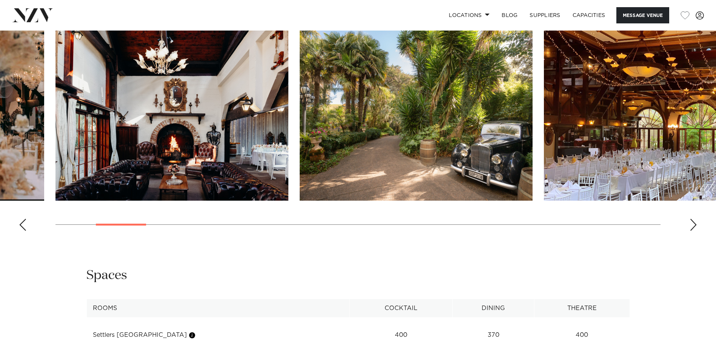
click at [691, 225] on div "Next slide" at bounding box center [694, 225] width 8 height 12
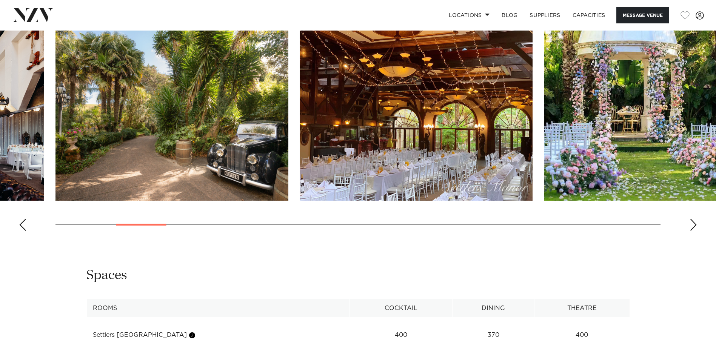
click at [691, 225] on div "Next slide" at bounding box center [694, 225] width 8 height 12
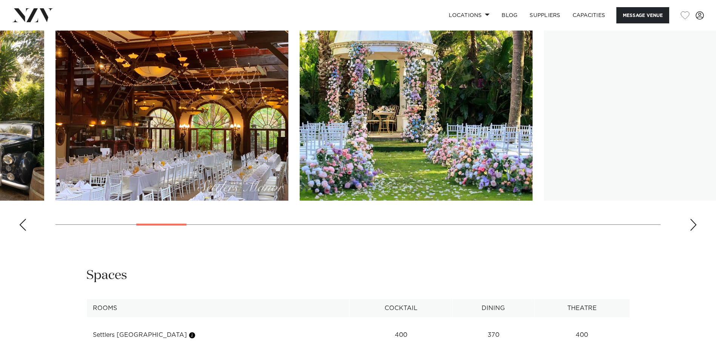
click at [691, 225] on div "Next slide" at bounding box center [694, 225] width 8 height 12
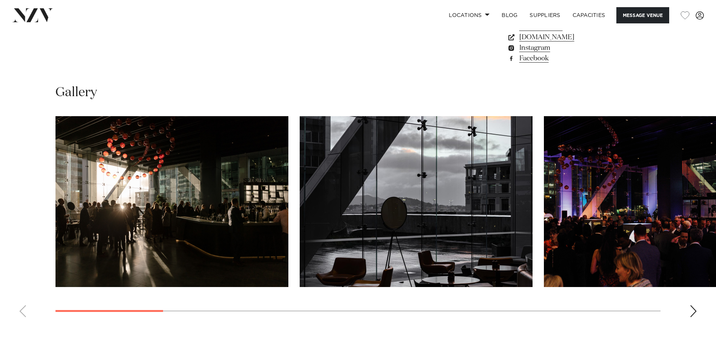
scroll to position [755, 0]
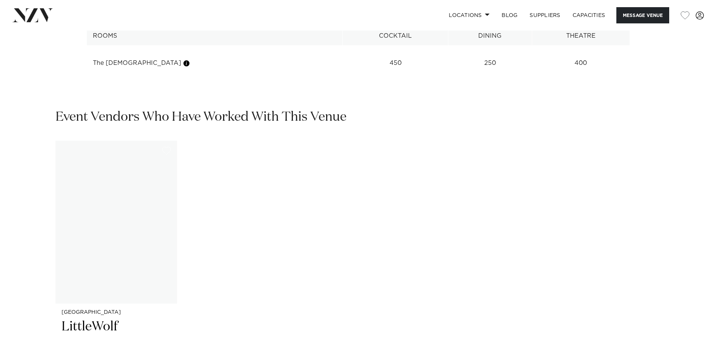
scroll to position [1057, 0]
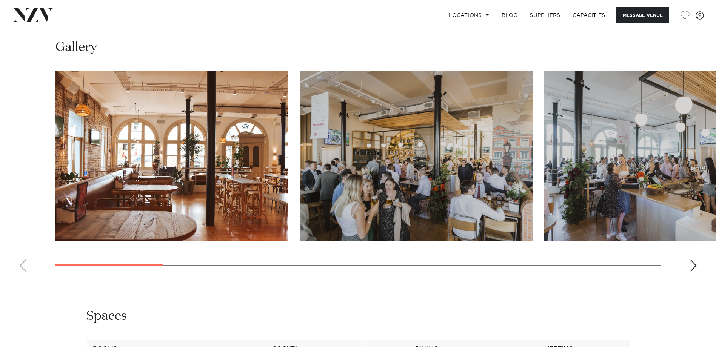
scroll to position [944, 0]
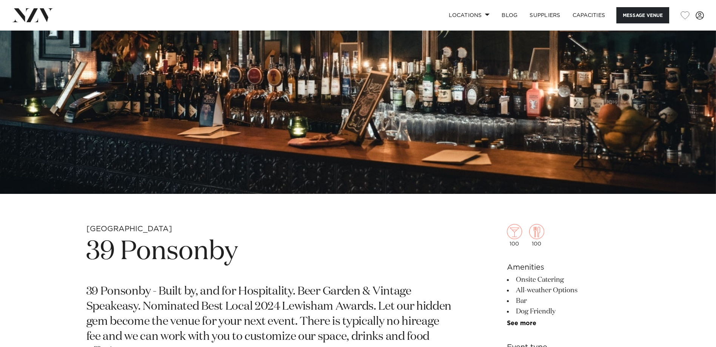
scroll to position [264, 0]
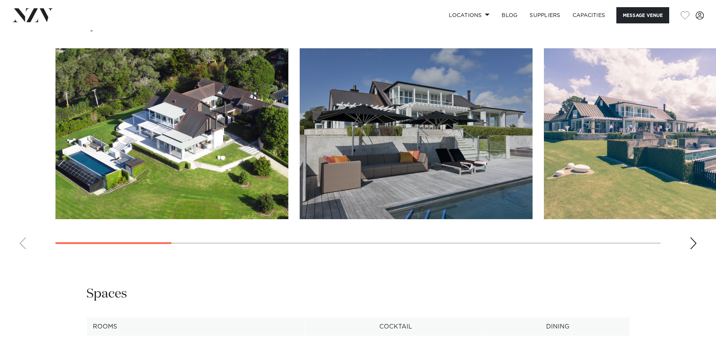
scroll to position [755, 0]
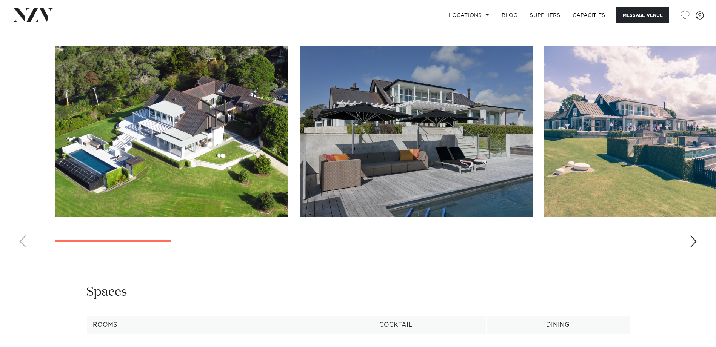
click at [692, 247] on div "Next slide" at bounding box center [694, 242] width 8 height 12
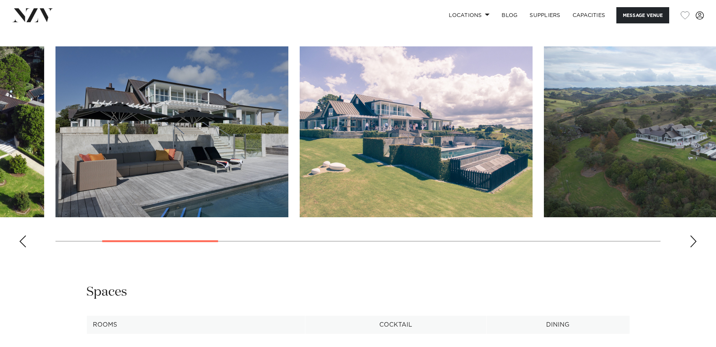
click at [692, 247] on div "Next slide" at bounding box center [694, 242] width 8 height 12
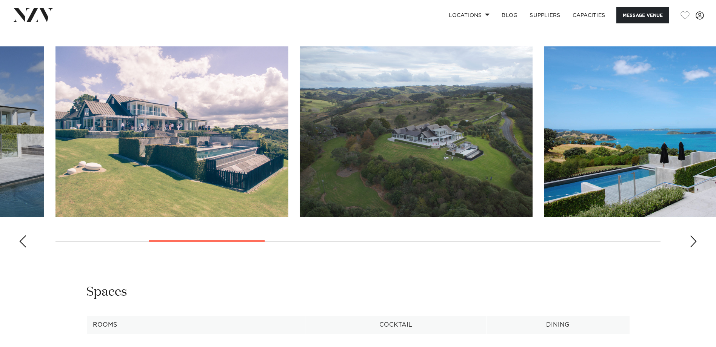
click at [692, 247] on div "Next slide" at bounding box center [694, 242] width 8 height 12
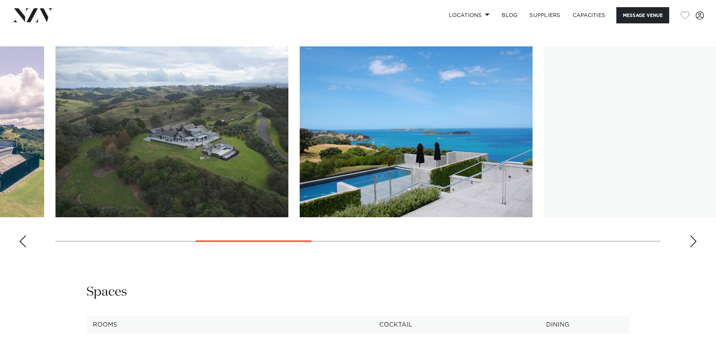
click at [692, 247] on div "Next slide" at bounding box center [694, 242] width 8 height 12
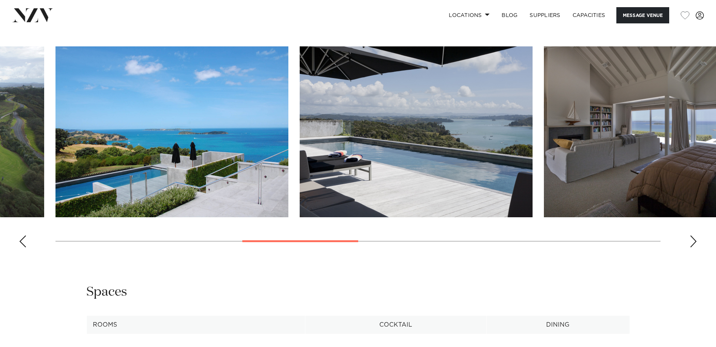
click at [692, 247] on div "Next slide" at bounding box center [694, 242] width 8 height 12
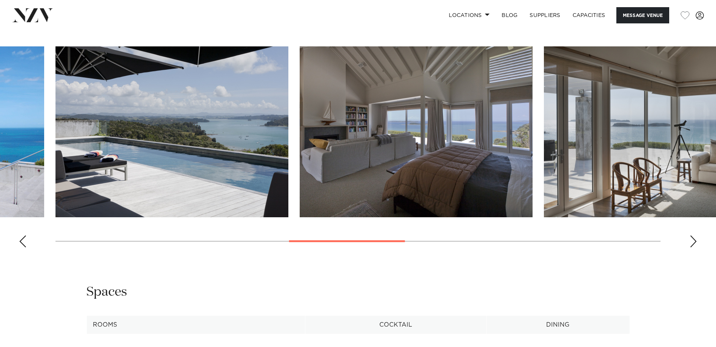
click at [692, 247] on div "Next slide" at bounding box center [694, 242] width 8 height 12
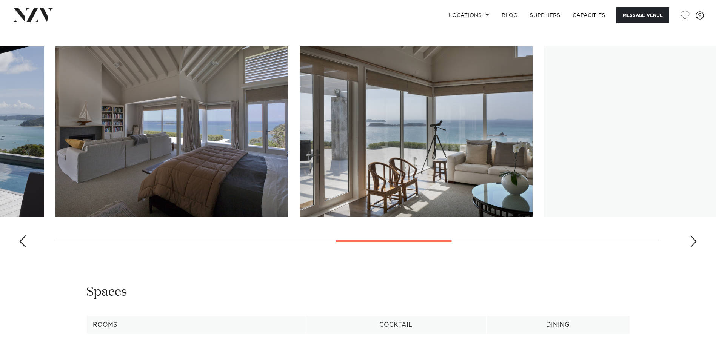
click at [692, 247] on div "Next slide" at bounding box center [694, 242] width 8 height 12
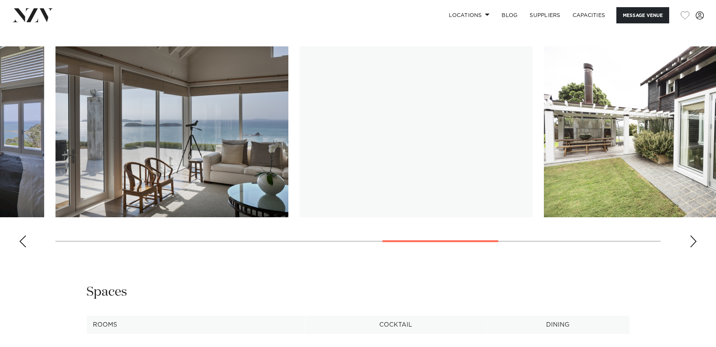
click at [692, 247] on div "Next slide" at bounding box center [694, 242] width 8 height 12
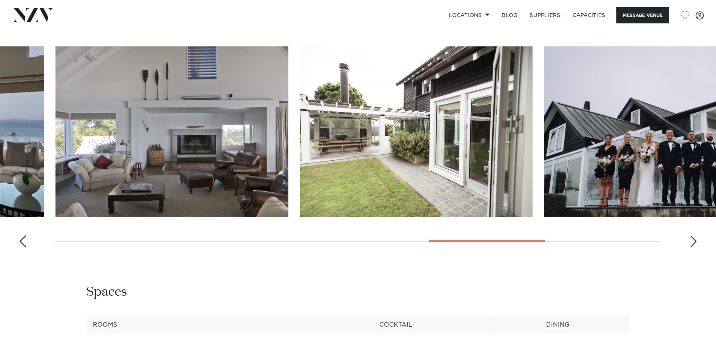
click at [692, 247] on div "Next slide" at bounding box center [694, 242] width 8 height 12
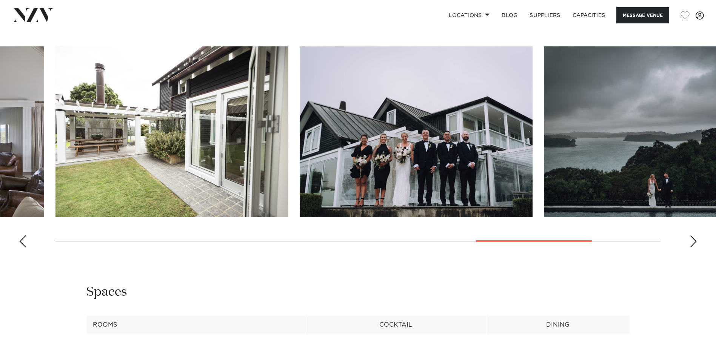
click at [692, 247] on div "Next slide" at bounding box center [694, 242] width 8 height 12
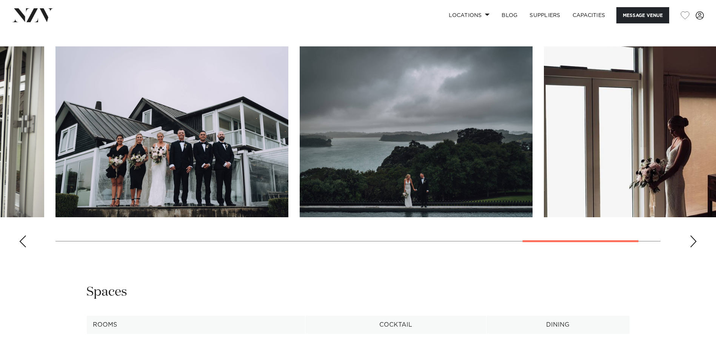
click at [692, 247] on div "Next slide" at bounding box center [694, 242] width 8 height 12
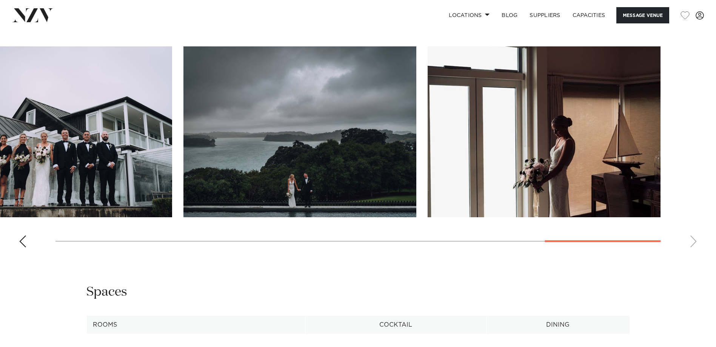
click at [692, 247] on swiper-container at bounding box center [358, 149] width 716 height 207
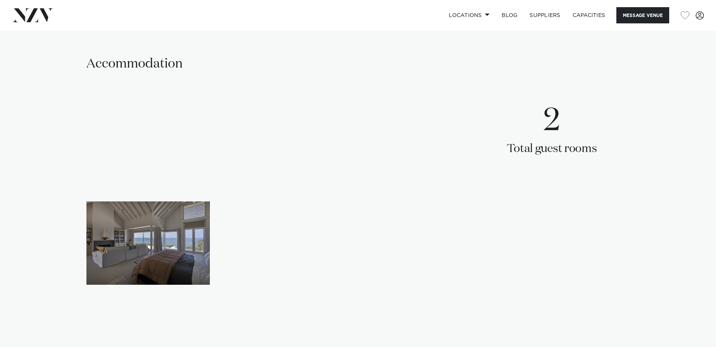
scroll to position [1095, 0]
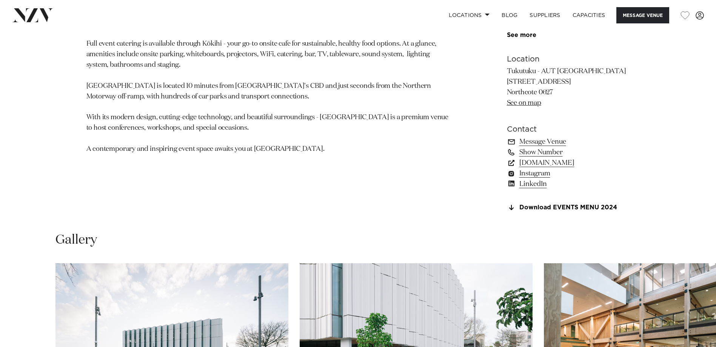
scroll to position [679, 0]
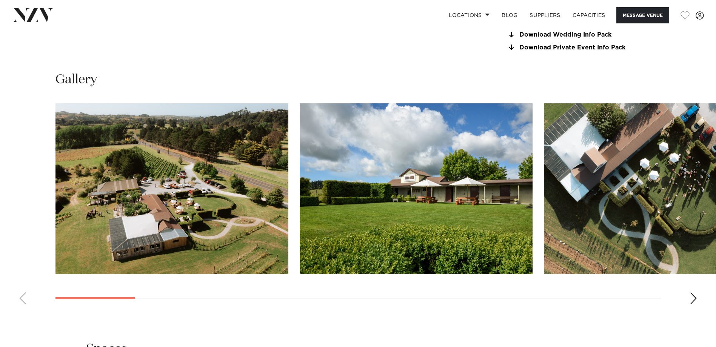
scroll to position [793, 0]
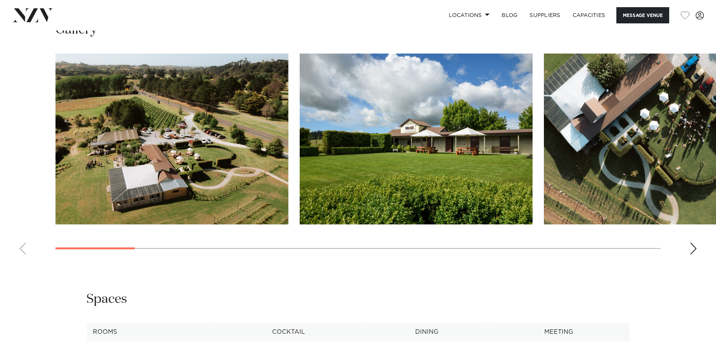
click at [696, 255] on div "Next slide" at bounding box center [694, 249] width 8 height 12
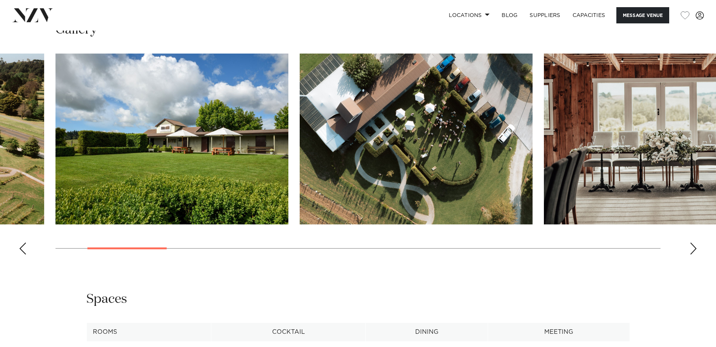
click at [696, 255] on div "Next slide" at bounding box center [694, 249] width 8 height 12
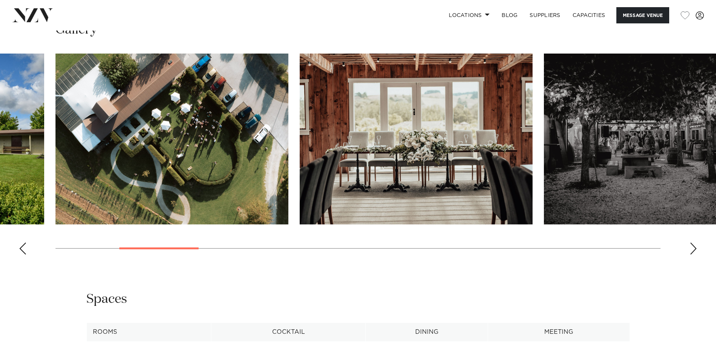
click at [696, 255] on div "Next slide" at bounding box center [694, 249] width 8 height 12
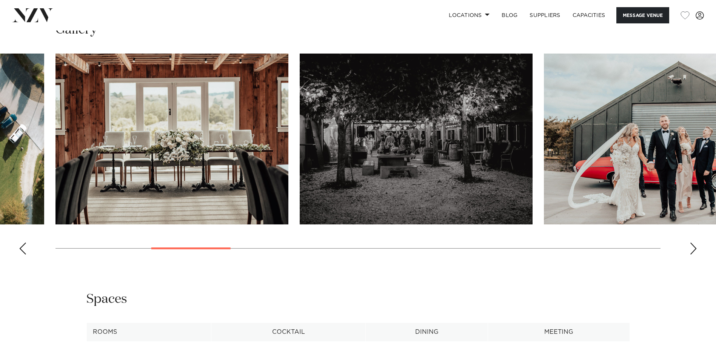
click at [696, 255] on div "Next slide" at bounding box center [694, 249] width 8 height 12
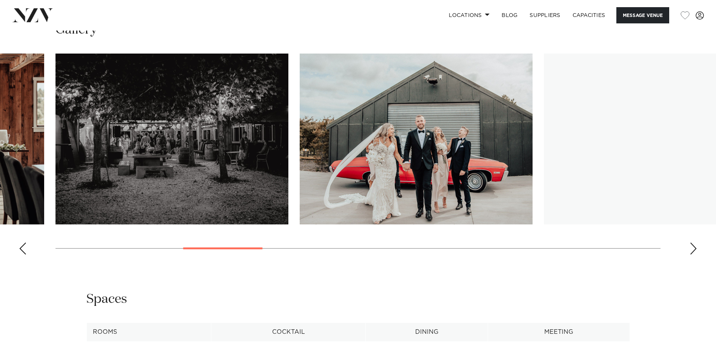
click at [696, 255] on div "Next slide" at bounding box center [694, 249] width 8 height 12
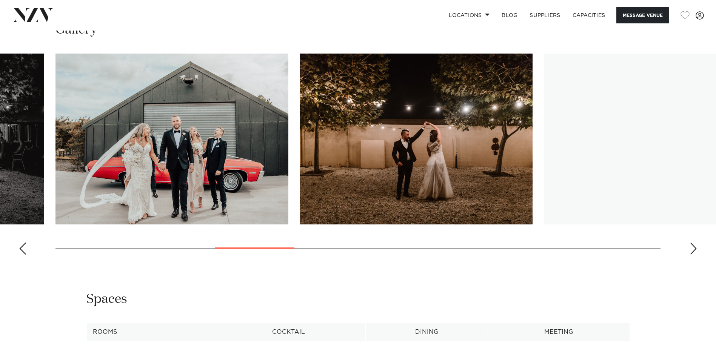
click at [696, 255] on div "Next slide" at bounding box center [694, 249] width 8 height 12
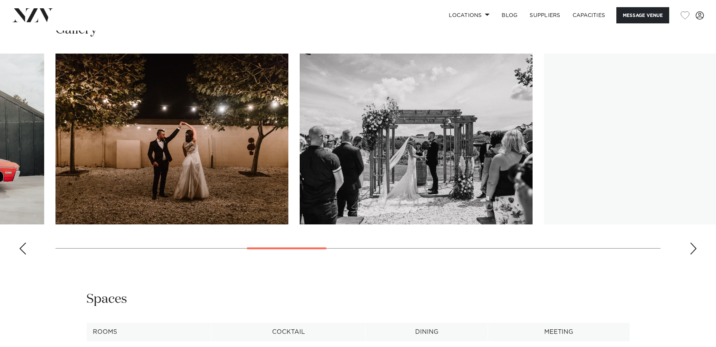
click at [696, 255] on div "Next slide" at bounding box center [694, 249] width 8 height 12
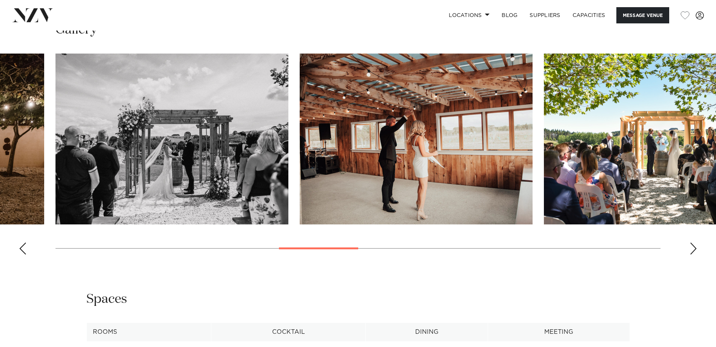
click at [696, 255] on div "Next slide" at bounding box center [694, 249] width 8 height 12
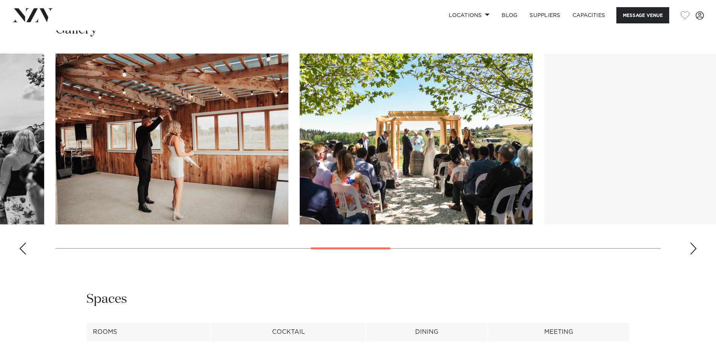
click at [696, 255] on div "Next slide" at bounding box center [694, 249] width 8 height 12
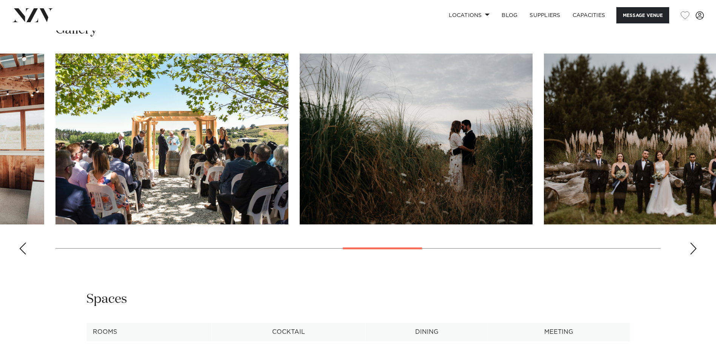
click at [696, 255] on div "Next slide" at bounding box center [694, 249] width 8 height 12
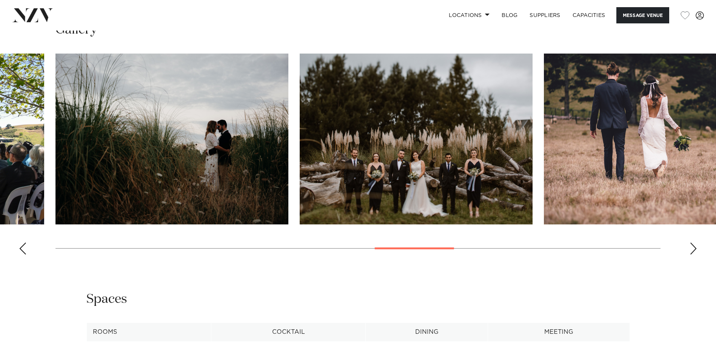
click at [696, 255] on div "Next slide" at bounding box center [694, 249] width 8 height 12
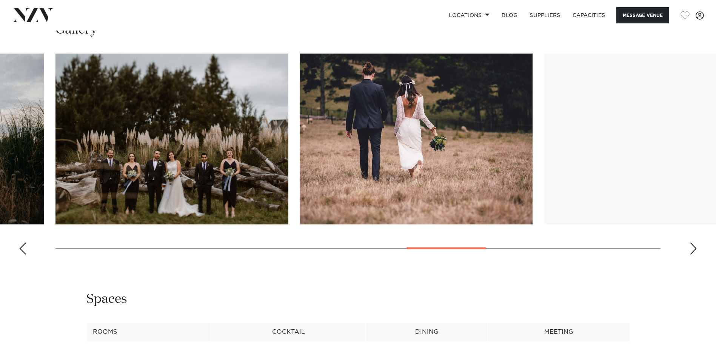
click at [696, 255] on div "Next slide" at bounding box center [694, 249] width 8 height 12
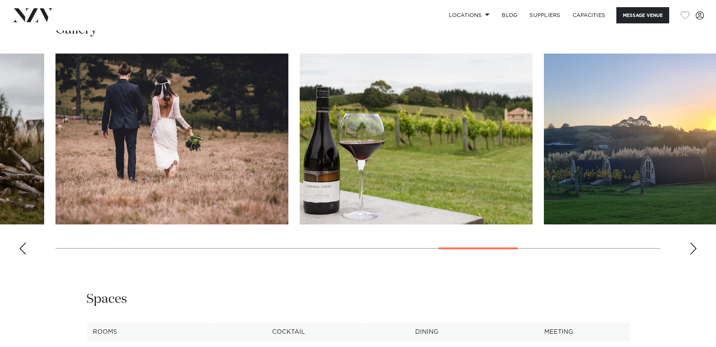
click at [694, 255] on div "Next slide" at bounding box center [694, 249] width 8 height 12
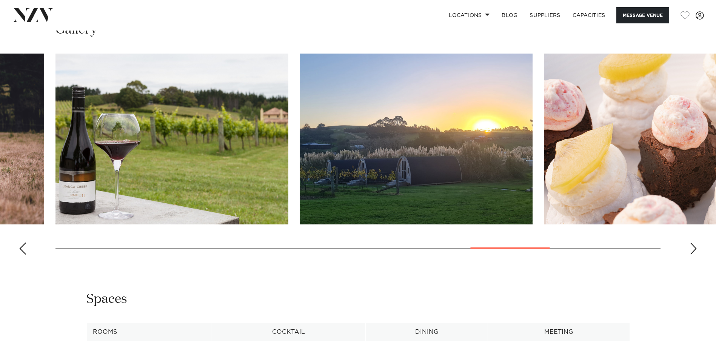
click at [694, 255] on div "Next slide" at bounding box center [694, 249] width 8 height 12
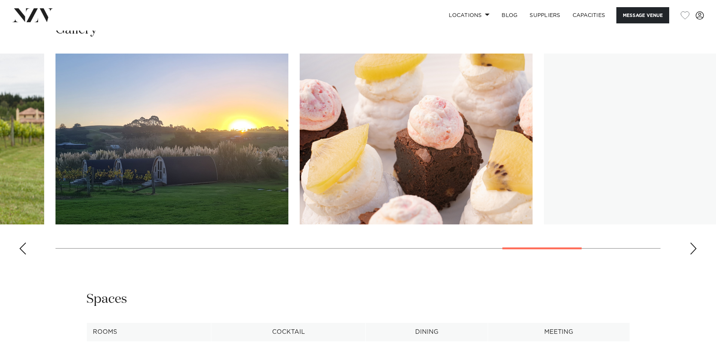
click at [694, 255] on div "Next slide" at bounding box center [694, 249] width 8 height 12
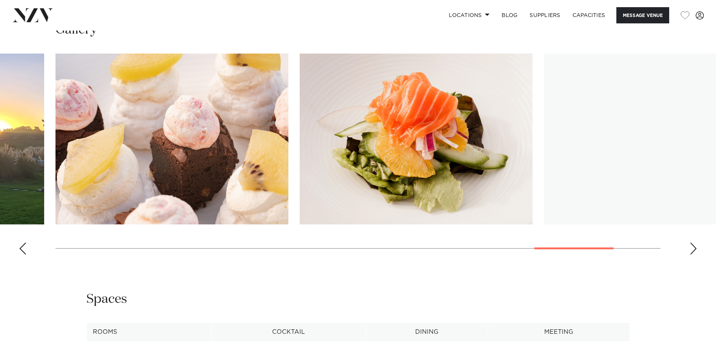
click at [694, 255] on div "Next slide" at bounding box center [694, 249] width 8 height 12
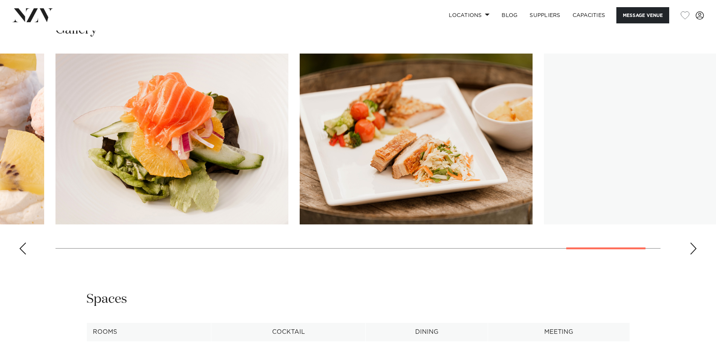
click at [694, 255] on div "Next slide" at bounding box center [694, 249] width 8 height 12
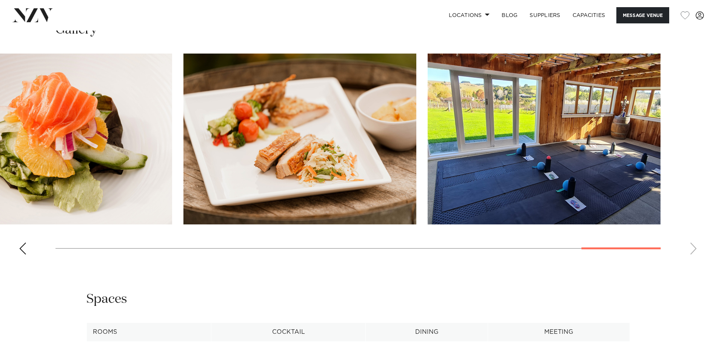
click at [694, 261] on swiper-container at bounding box center [358, 157] width 716 height 207
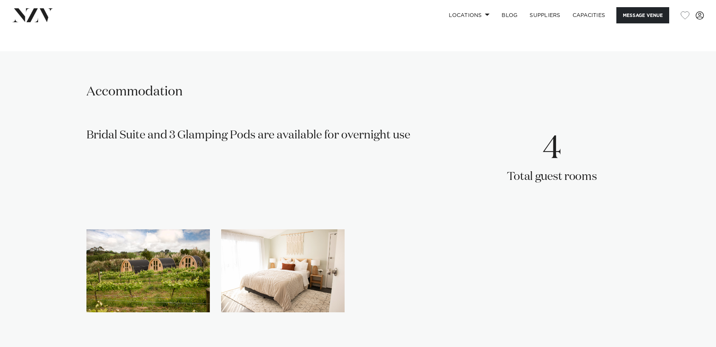
scroll to position [1321, 0]
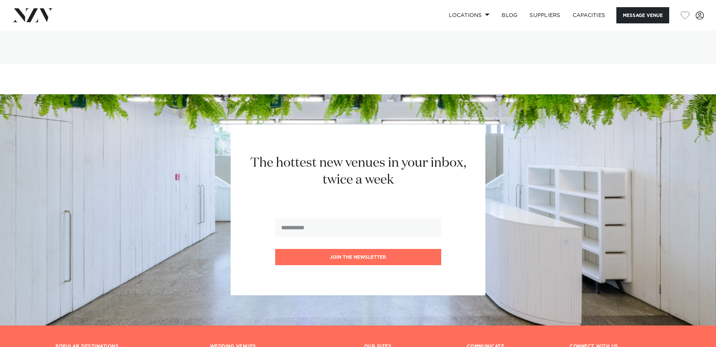
scroll to position [1434, 0]
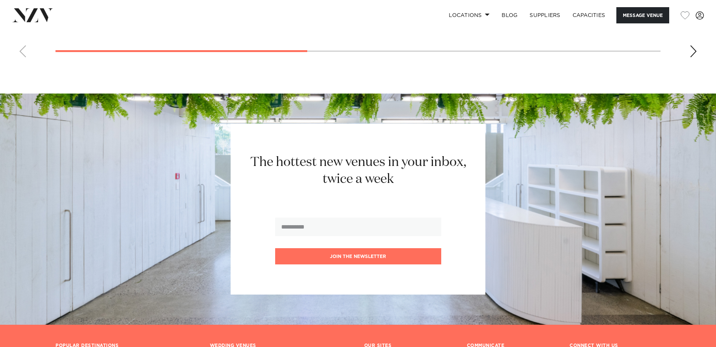
scroll to position [1095, 0]
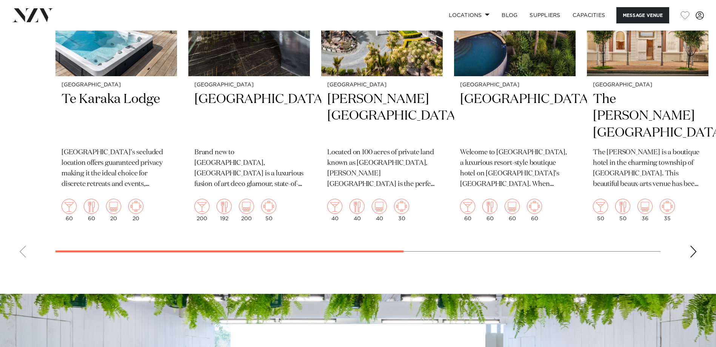
scroll to position [1170, 0]
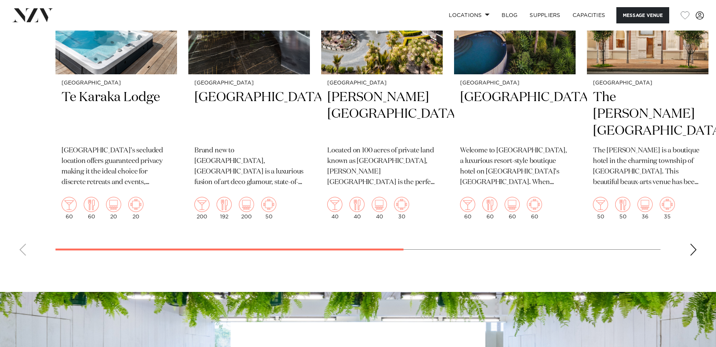
click at [693, 249] on div "Next slide" at bounding box center [694, 250] width 8 height 12
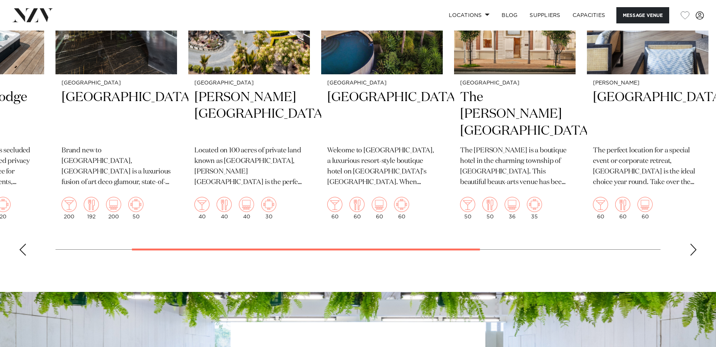
click at [693, 249] on div "Next slide" at bounding box center [694, 250] width 8 height 12
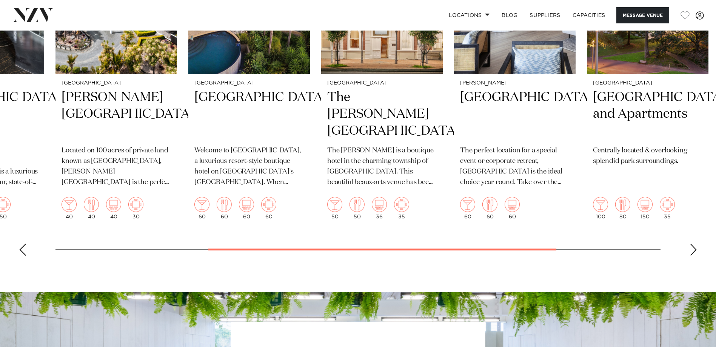
click at [693, 249] on div "Next slide" at bounding box center [694, 250] width 8 height 12
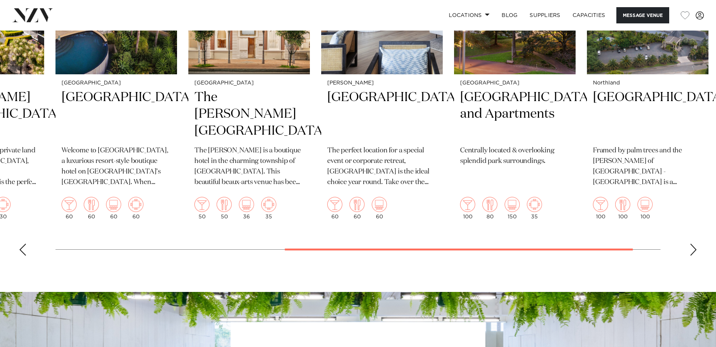
click at [693, 249] on div "Next slide" at bounding box center [694, 250] width 8 height 12
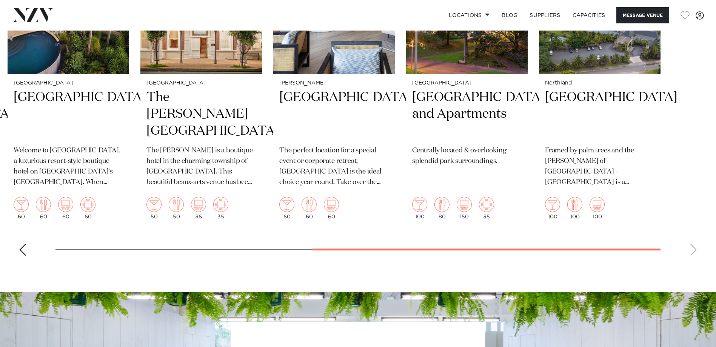
click at [693, 249] on swiper-container "Waikato Te Karaka Lodge Te Karaka Lodge’s secluded location offers guaranteed p…" at bounding box center [358, 86] width 716 height 351
click at [27, 254] on swiper-container "Waikato Te Karaka Lodge Te Karaka Lodge’s secluded location offers guaranteed p…" at bounding box center [358, 86] width 716 height 351
click at [20, 251] on div "Previous slide" at bounding box center [23, 250] width 8 height 12
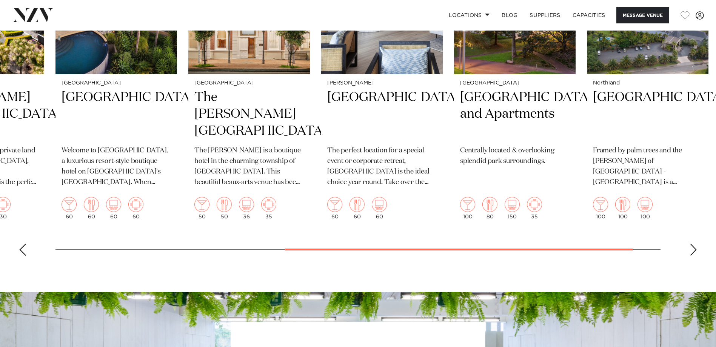
click at [20, 251] on div "Previous slide" at bounding box center [23, 250] width 8 height 12
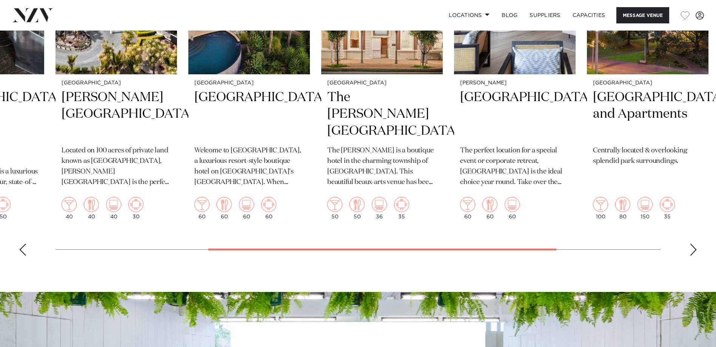
click at [20, 251] on div "Previous slide" at bounding box center [23, 250] width 8 height 12
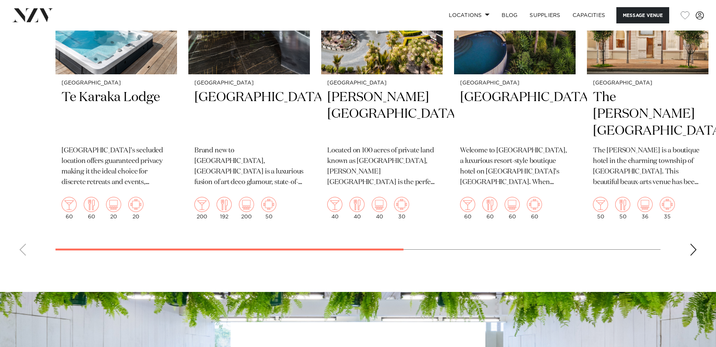
click at [20, 251] on swiper-container "Waikato Te Karaka Lodge Te Karaka Lodge’s secluded location offers guaranteed p…" at bounding box center [358, 86] width 716 height 351
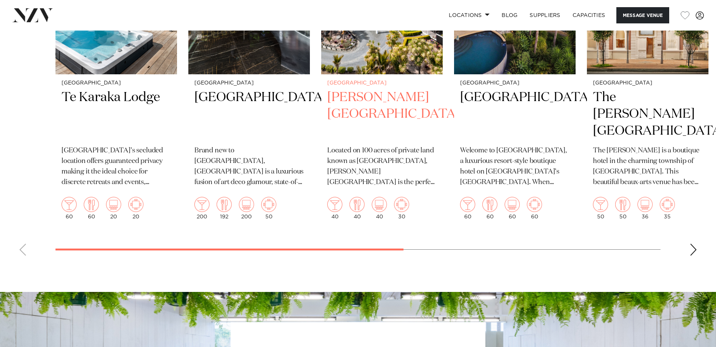
click at [373, 100] on h2 "[PERSON_NAME][GEOGRAPHIC_DATA]" at bounding box center [381, 114] width 109 height 51
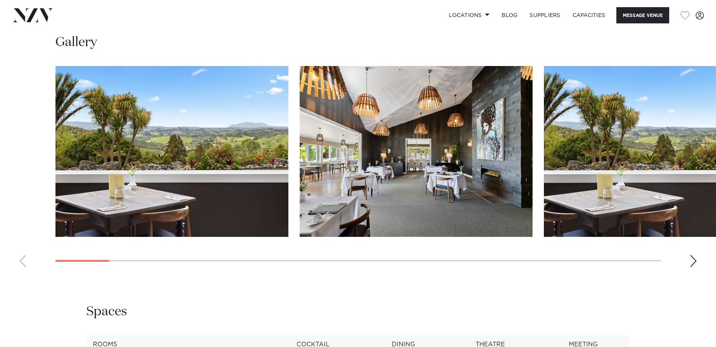
scroll to position [793, 0]
click at [691, 260] on div "Next slide" at bounding box center [694, 261] width 8 height 12
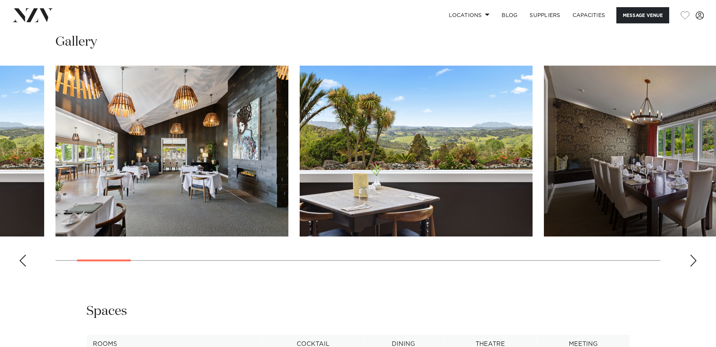
click at [691, 260] on div "Next slide" at bounding box center [694, 261] width 8 height 12
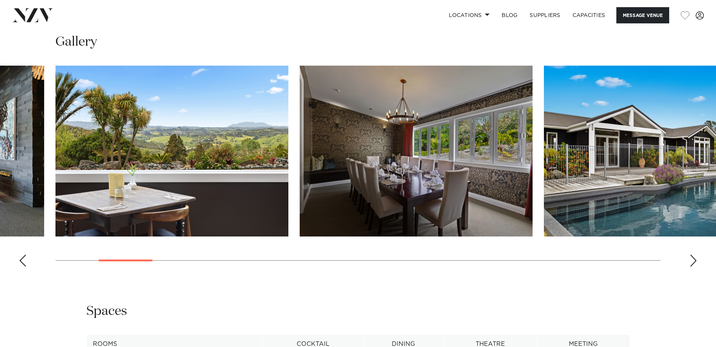
click at [691, 260] on div "Next slide" at bounding box center [694, 261] width 8 height 12
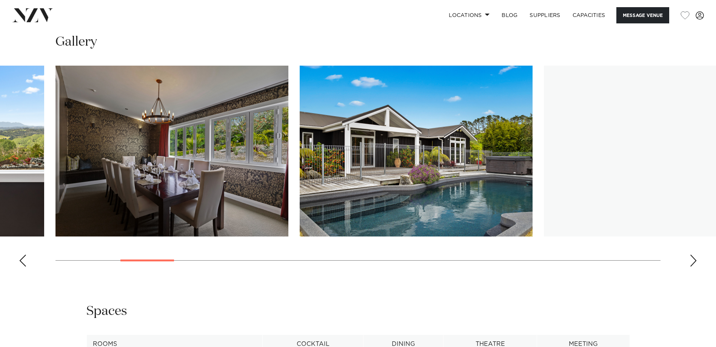
click at [691, 260] on div "Next slide" at bounding box center [694, 261] width 8 height 12
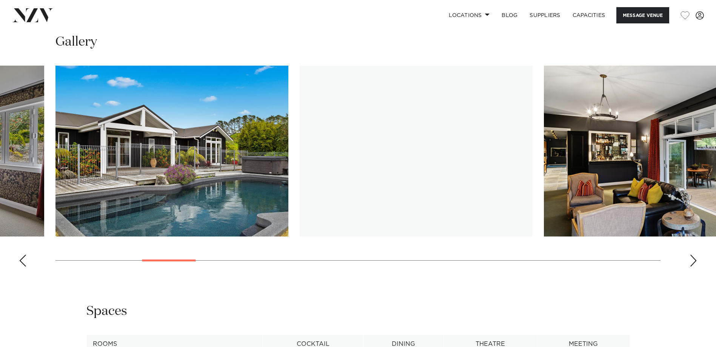
click at [691, 260] on div "Next slide" at bounding box center [694, 261] width 8 height 12
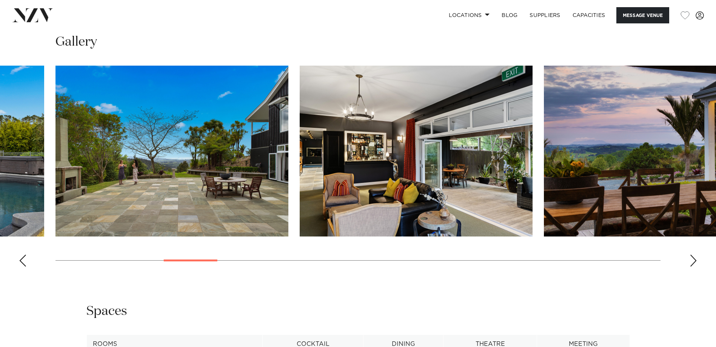
click at [691, 260] on div "Next slide" at bounding box center [694, 261] width 8 height 12
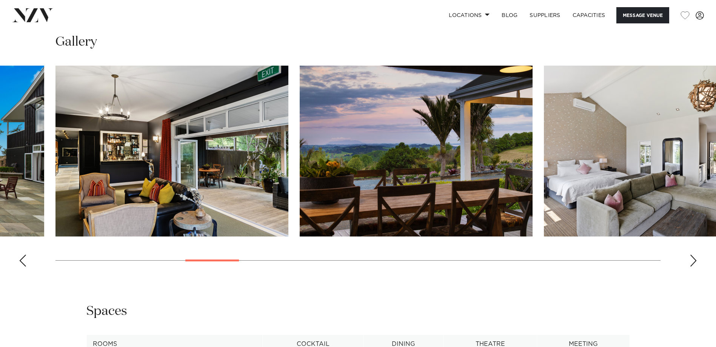
click at [691, 260] on div "Next slide" at bounding box center [694, 261] width 8 height 12
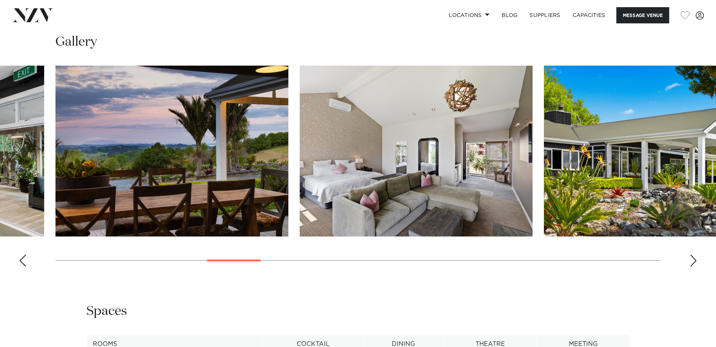
click at [691, 260] on div "Next slide" at bounding box center [694, 261] width 8 height 12
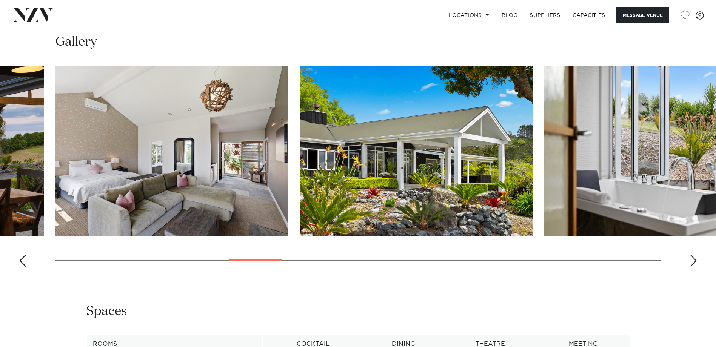
click at [691, 260] on div "Next slide" at bounding box center [694, 261] width 8 height 12
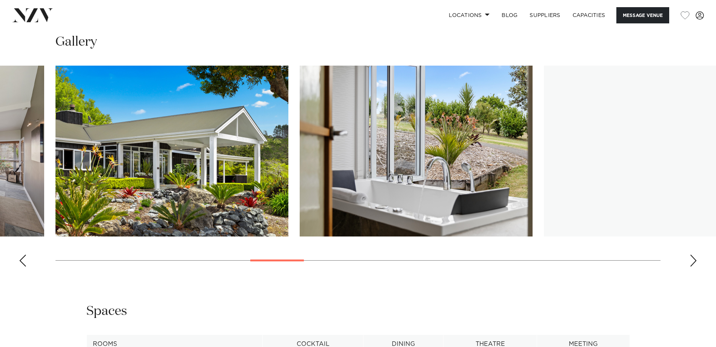
click at [691, 260] on div "Next slide" at bounding box center [694, 261] width 8 height 12
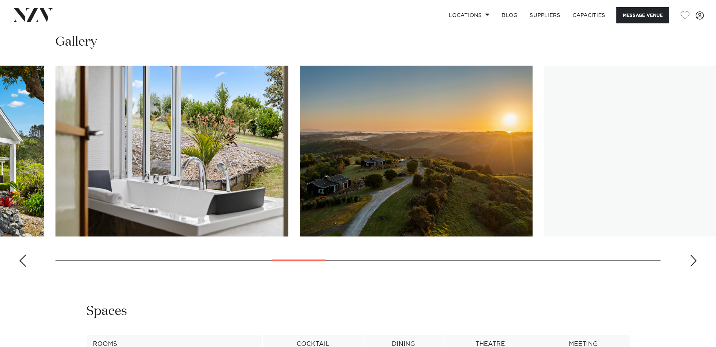
click at [691, 260] on div "Next slide" at bounding box center [694, 261] width 8 height 12
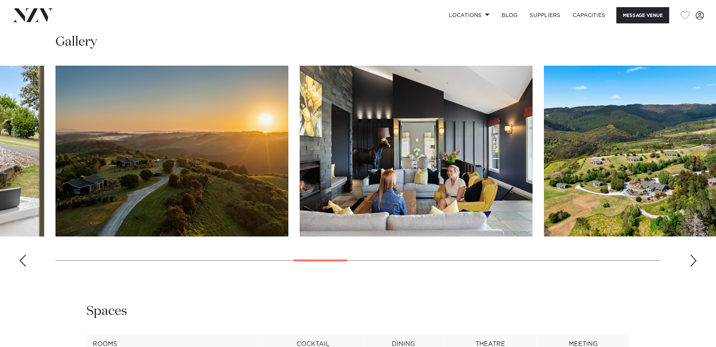
click at [691, 260] on div "Next slide" at bounding box center [694, 261] width 8 height 12
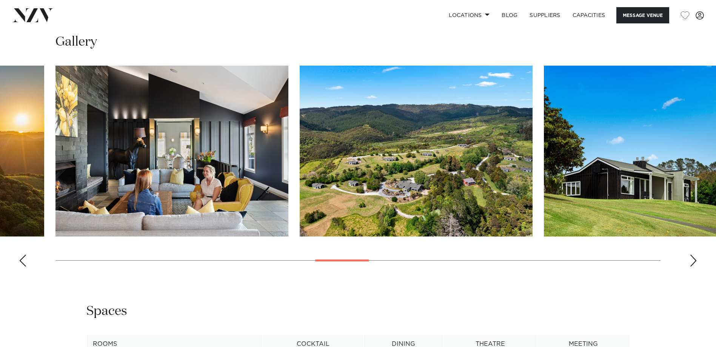
click at [691, 260] on div "Next slide" at bounding box center [694, 261] width 8 height 12
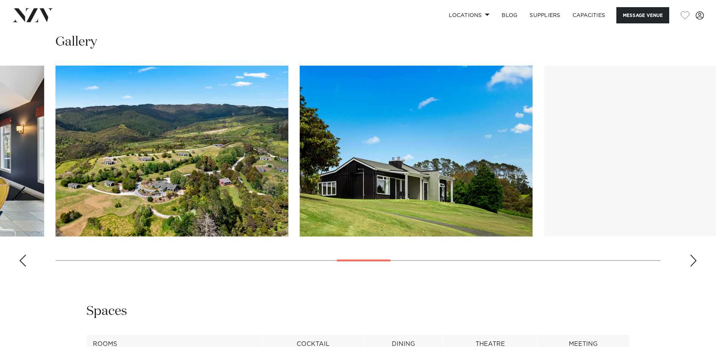
click at [691, 260] on div "Next slide" at bounding box center [694, 261] width 8 height 12
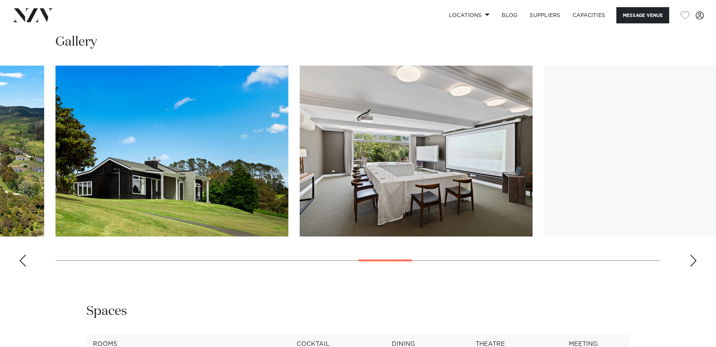
click at [691, 260] on div "Next slide" at bounding box center [694, 261] width 8 height 12
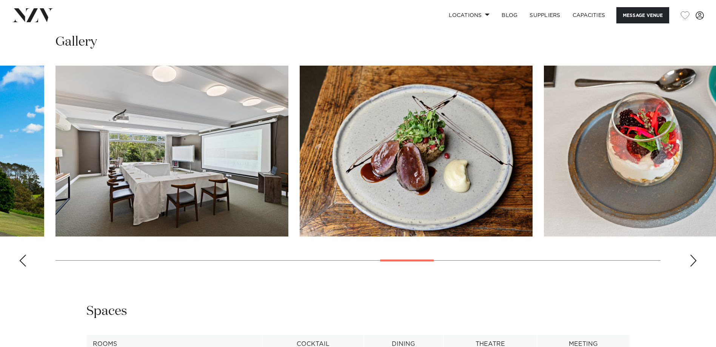
click at [696, 260] on div "Next slide" at bounding box center [694, 261] width 8 height 12
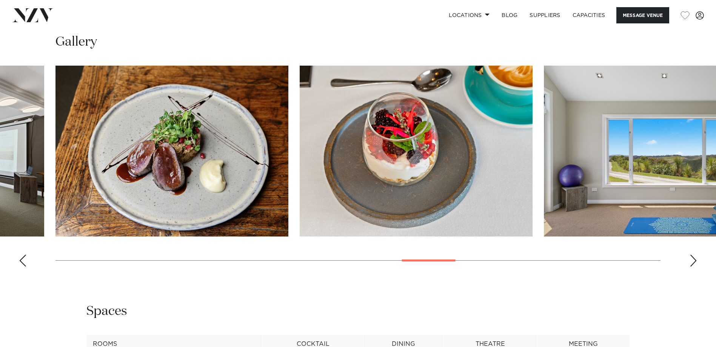
click at [696, 260] on div "Next slide" at bounding box center [694, 261] width 8 height 12
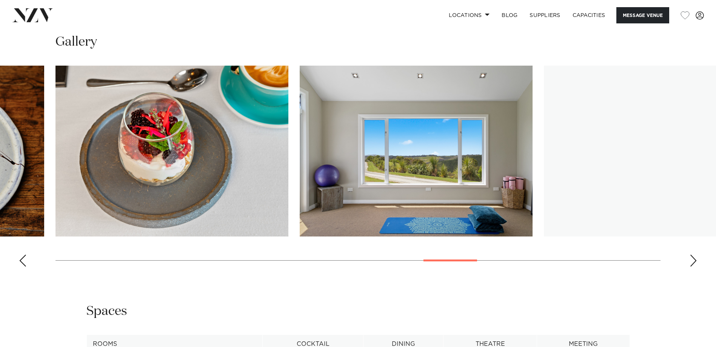
click at [696, 260] on div "Next slide" at bounding box center [694, 261] width 8 height 12
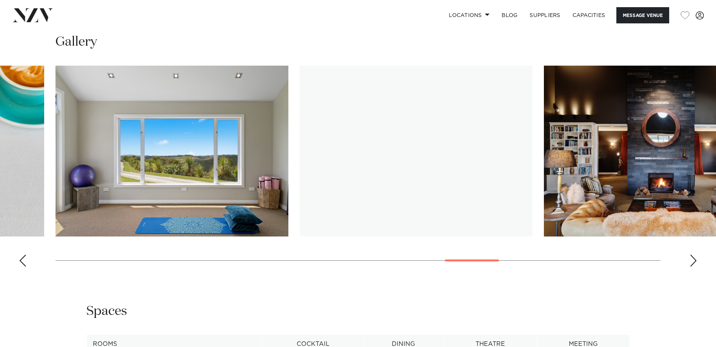
click at [696, 260] on div "Next slide" at bounding box center [694, 261] width 8 height 12
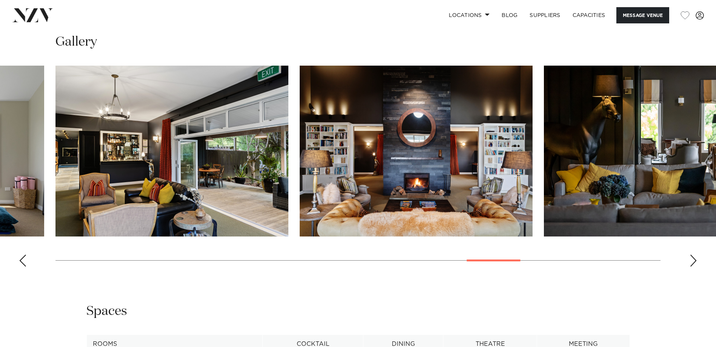
click at [696, 260] on div "Next slide" at bounding box center [694, 261] width 8 height 12
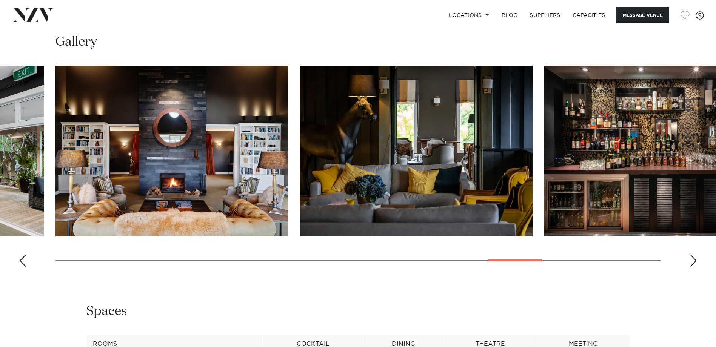
click at [697, 267] on swiper-container at bounding box center [358, 169] width 716 height 207
click at [694, 263] on div "Next slide" at bounding box center [694, 261] width 8 height 12
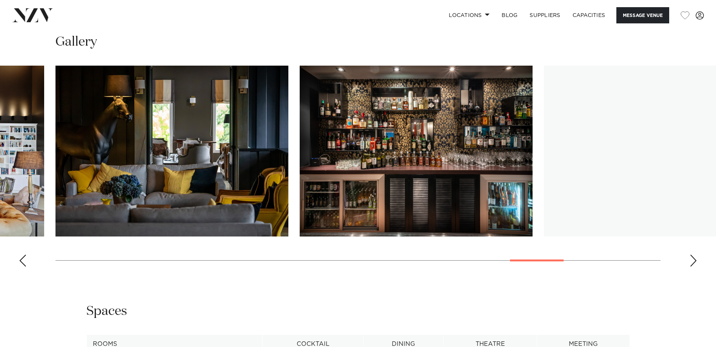
click at [694, 263] on div "Next slide" at bounding box center [694, 261] width 8 height 12
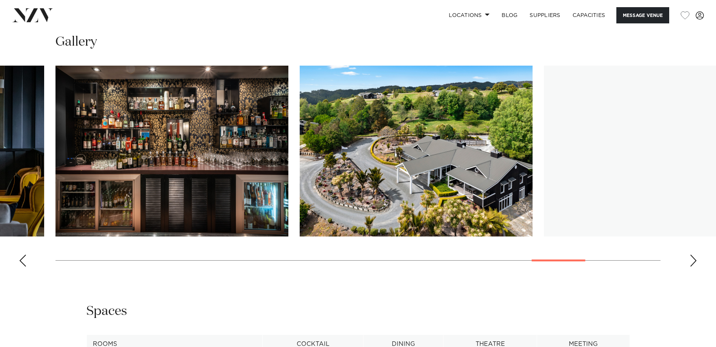
click at [694, 263] on div "Next slide" at bounding box center [694, 261] width 8 height 12
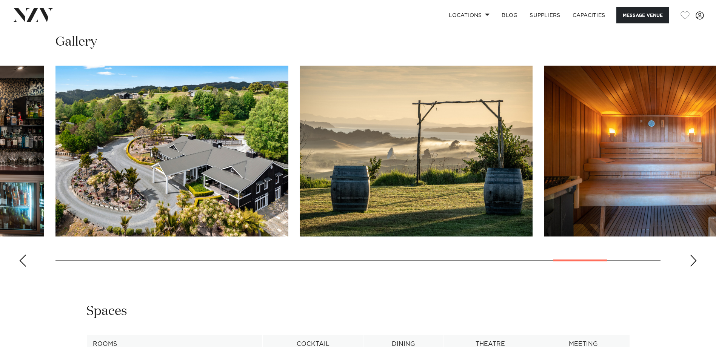
click at [694, 263] on div "Next slide" at bounding box center [694, 261] width 8 height 12
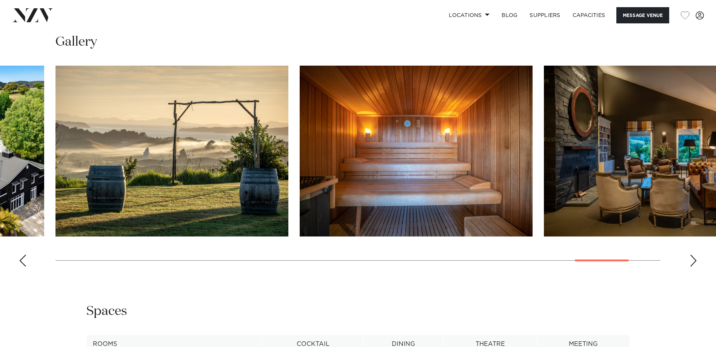
click at [694, 263] on div "Next slide" at bounding box center [694, 261] width 8 height 12
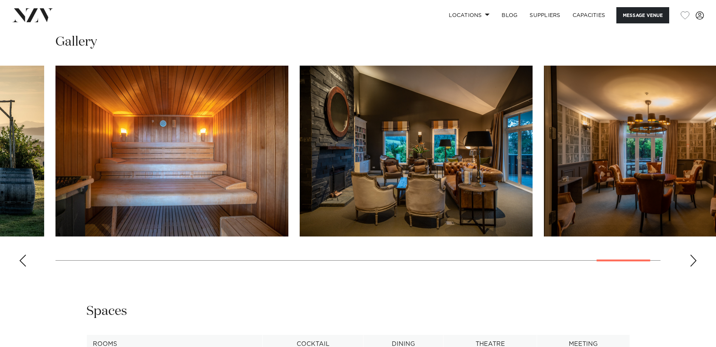
click at [694, 263] on div "Next slide" at bounding box center [694, 261] width 8 height 12
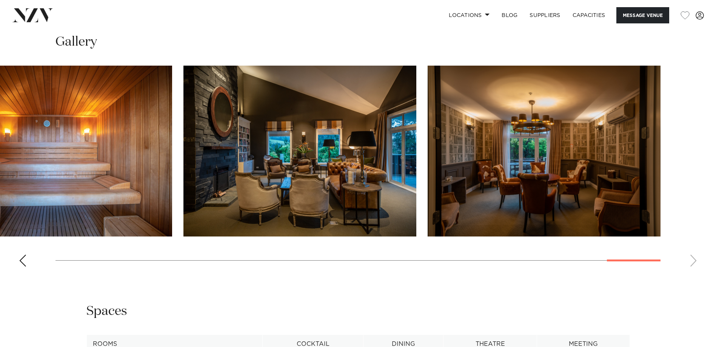
click at [694, 263] on swiper-container at bounding box center [358, 169] width 716 height 207
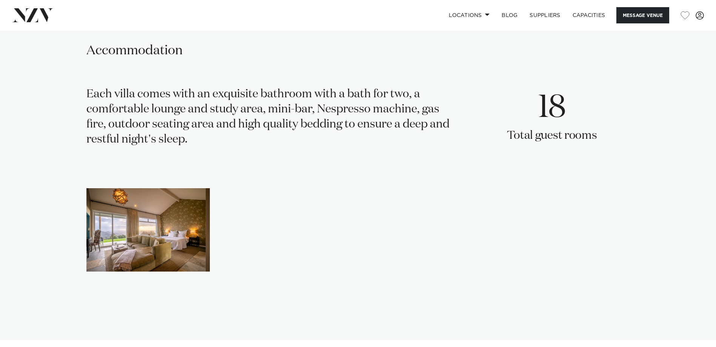
scroll to position [1585, 0]
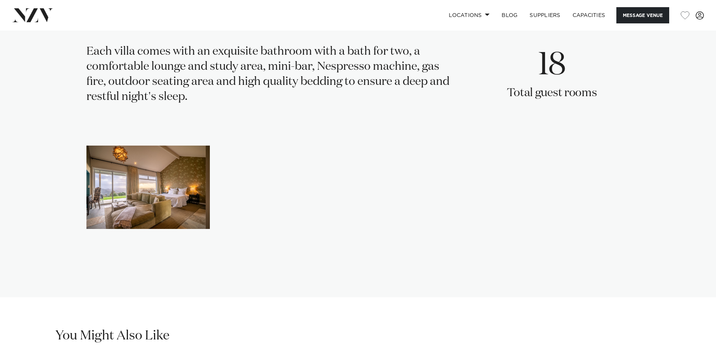
click at [156, 190] on img "1 / 1" at bounding box center [147, 187] width 123 height 83
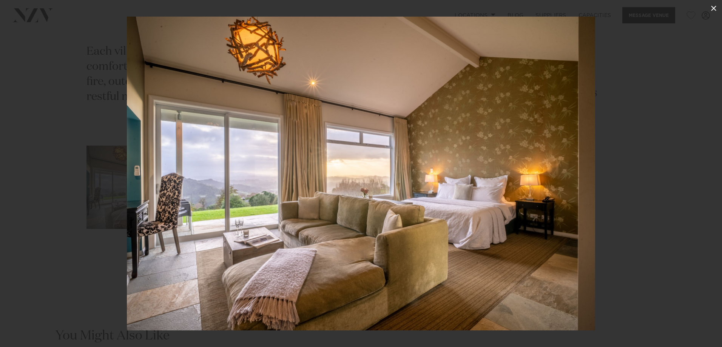
click at [712, 9] on icon at bounding box center [713, 8] width 5 height 5
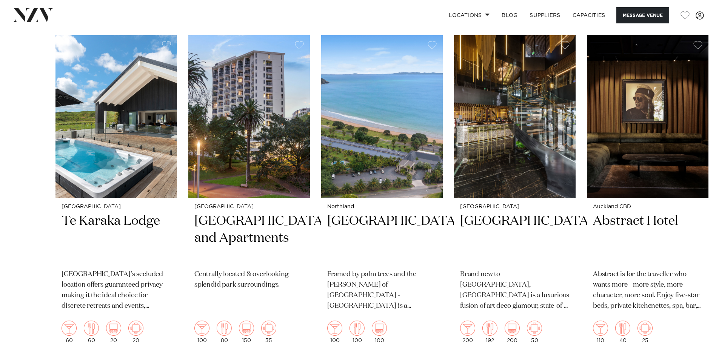
scroll to position [1963, 0]
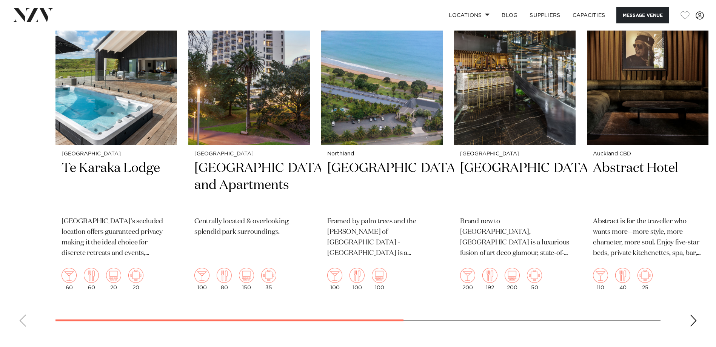
click at [692, 323] on div "Next slide" at bounding box center [694, 321] width 8 height 12
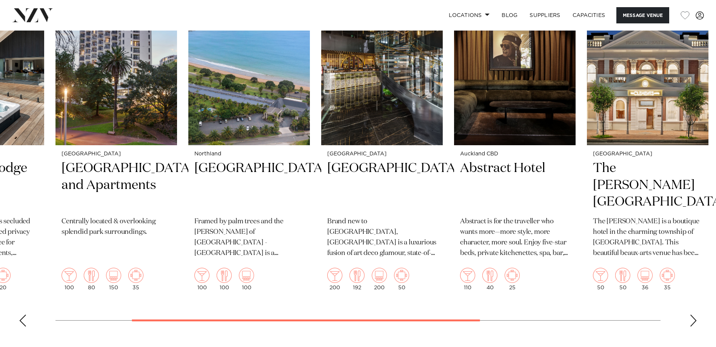
click at [692, 323] on div "Next slide" at bounding box center [694, 321] width 8 height 12
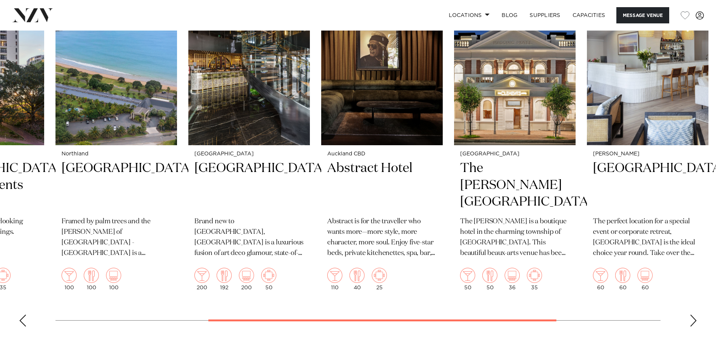
click at [692, 323] on div "Next slide" at bounding box center [694, 321] width 8 height 12
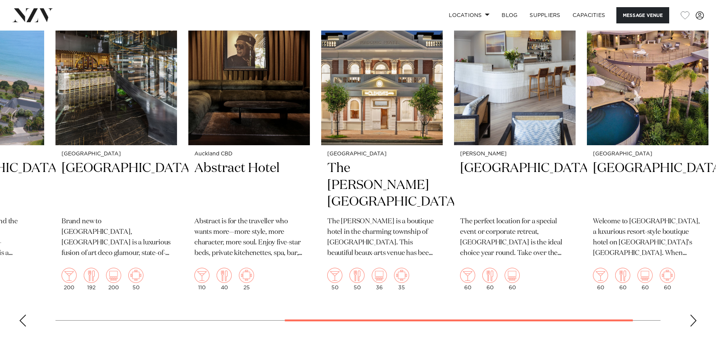
click at [692, 323] on div "Next slide" at bounding box center [694, 321] width 8 height 12
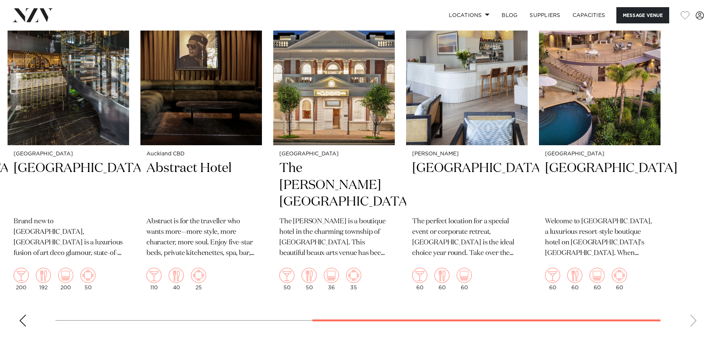
click at [692, 323] on swiper-container "Waikato Te Karaka Lodge Te Karaka Lodge’s secluded location offers guaranteed p…" at bounding box center [358, 157] width 716 height 351
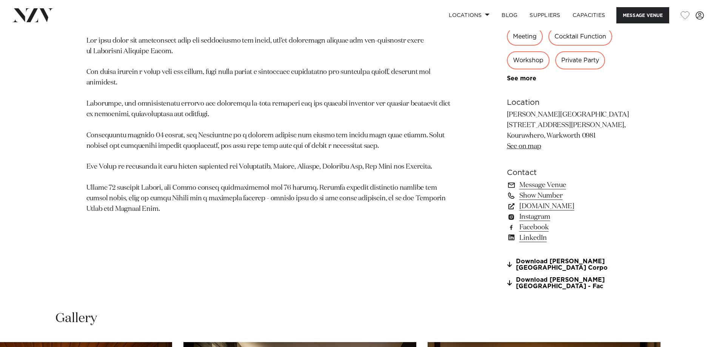
scroll to position [491, 0]
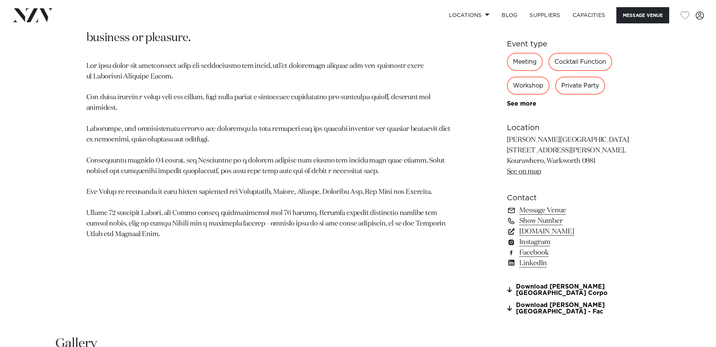
click at [559, 231] on link "woodhouselodge.nz" at bounding box center [568, 231] width 123 height 11
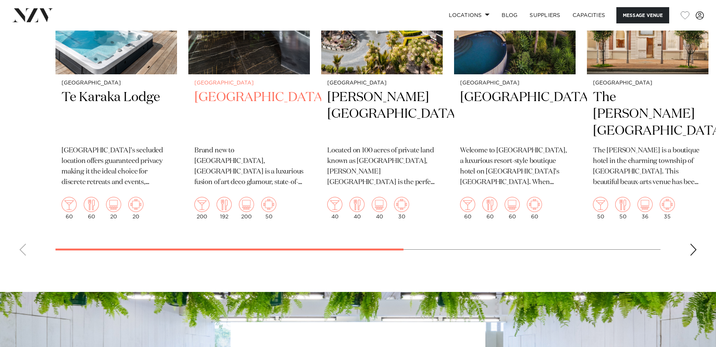
click at [228, 94] on h2 "[GEOGRAPHIC_DATA]" at bounding box center [248, 114] width 109 height 51
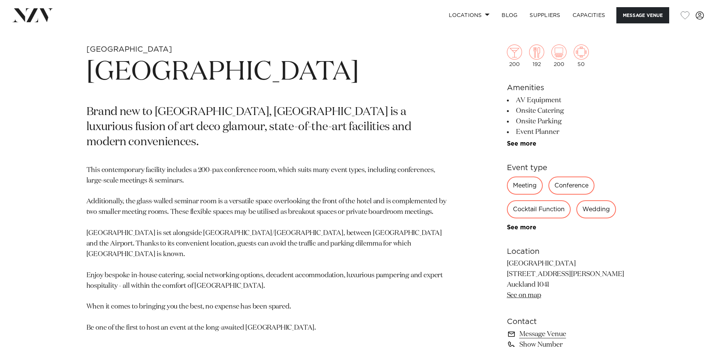
scroll to position [453, 0]
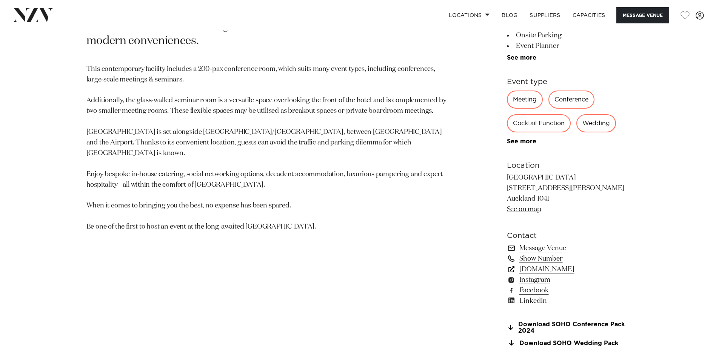
click at [595, 269] on link "[DOMAIN_NAME]" at bounding box center [568, 269] width 123 height 11
